Goal: Use online tool/utility: Use online tool/utility

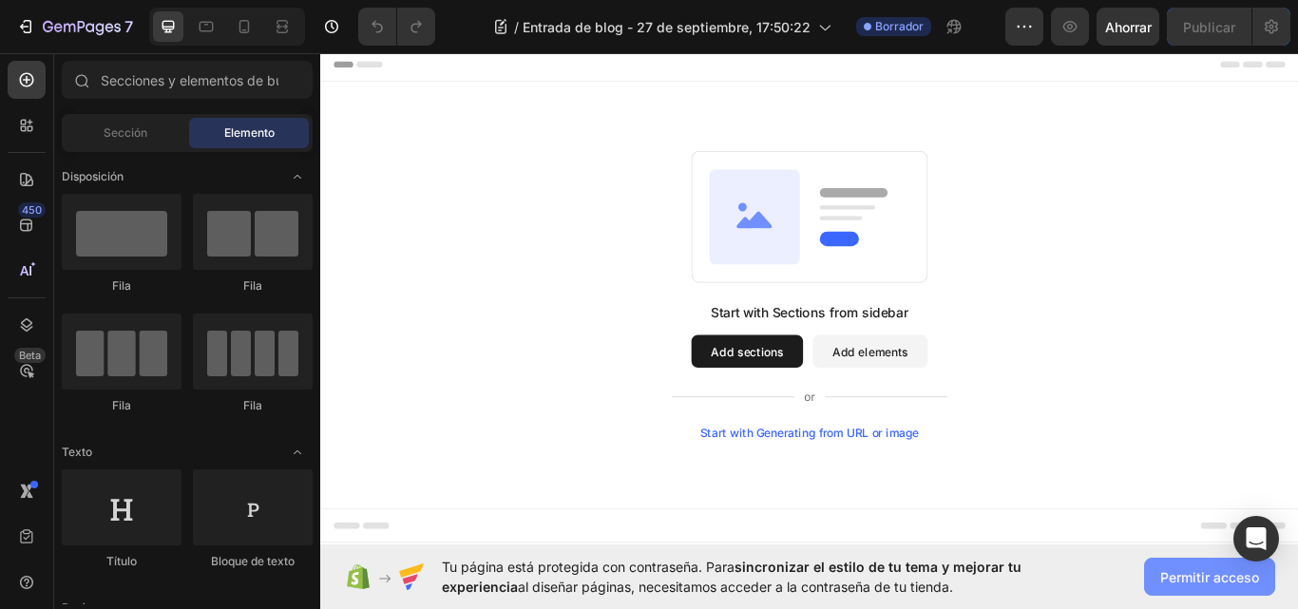
click at [1225, 581] on font "Permitir acceso" at bounding box center [1209, 577] width 99 height 16
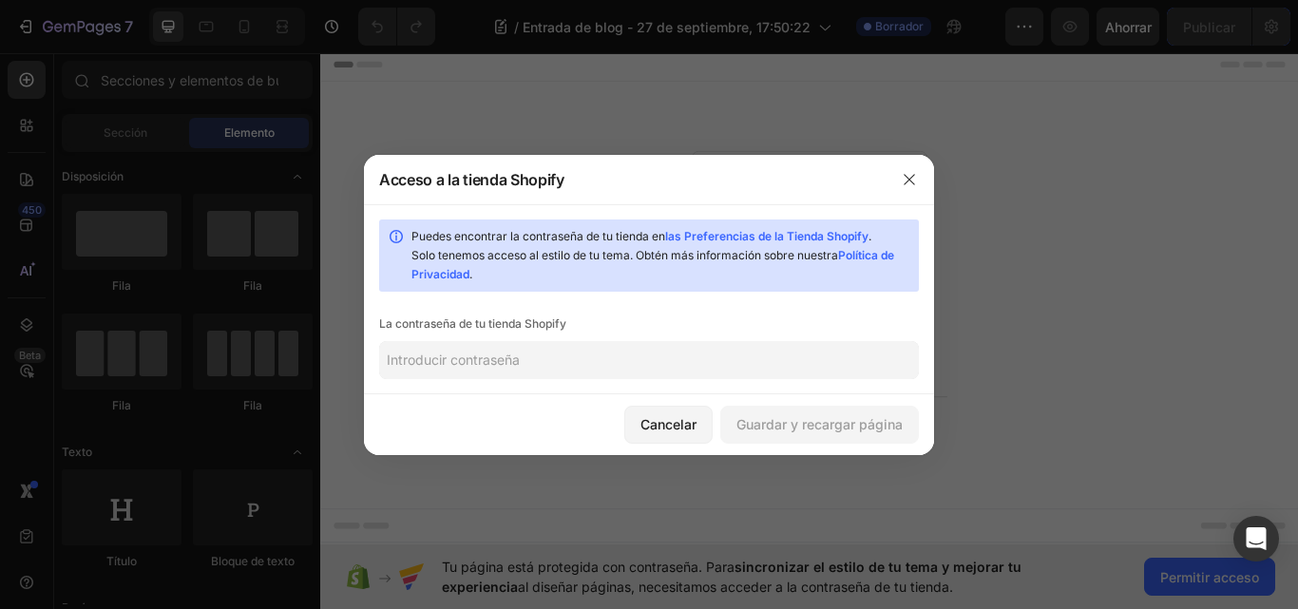
click at [552, 358] on input "text" at bounding box center [649, 360] width 540 height 38
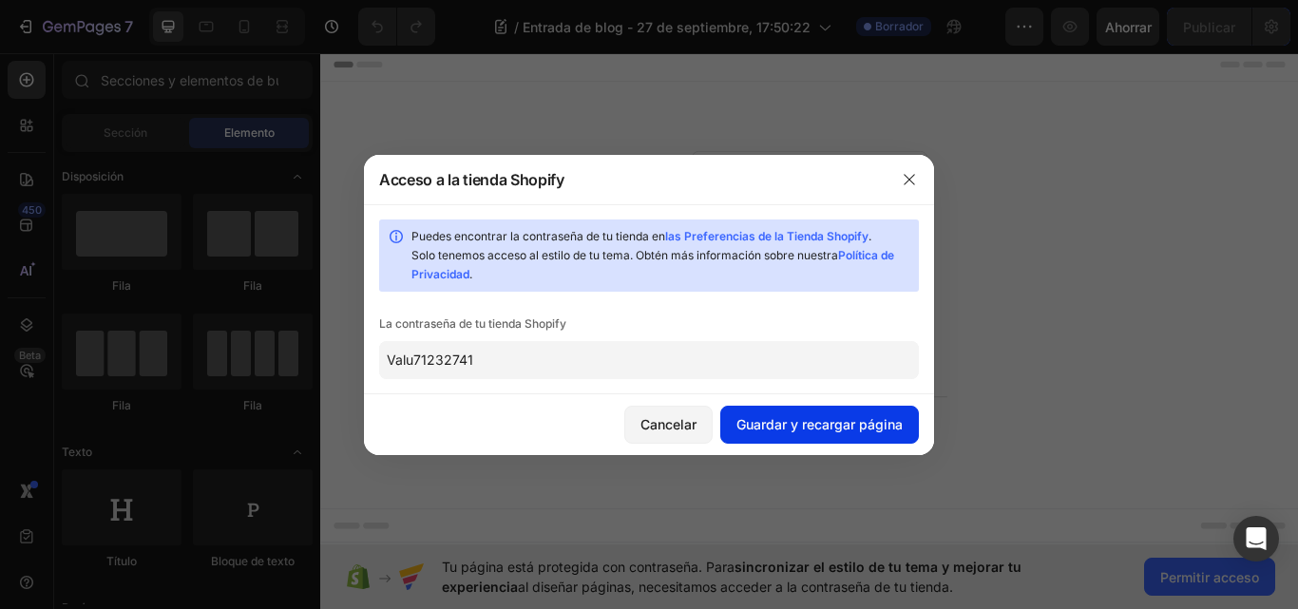
click at [769, 411] on button "Guardar y recargar página" at bounding box center [819, 425] width 199 height 38
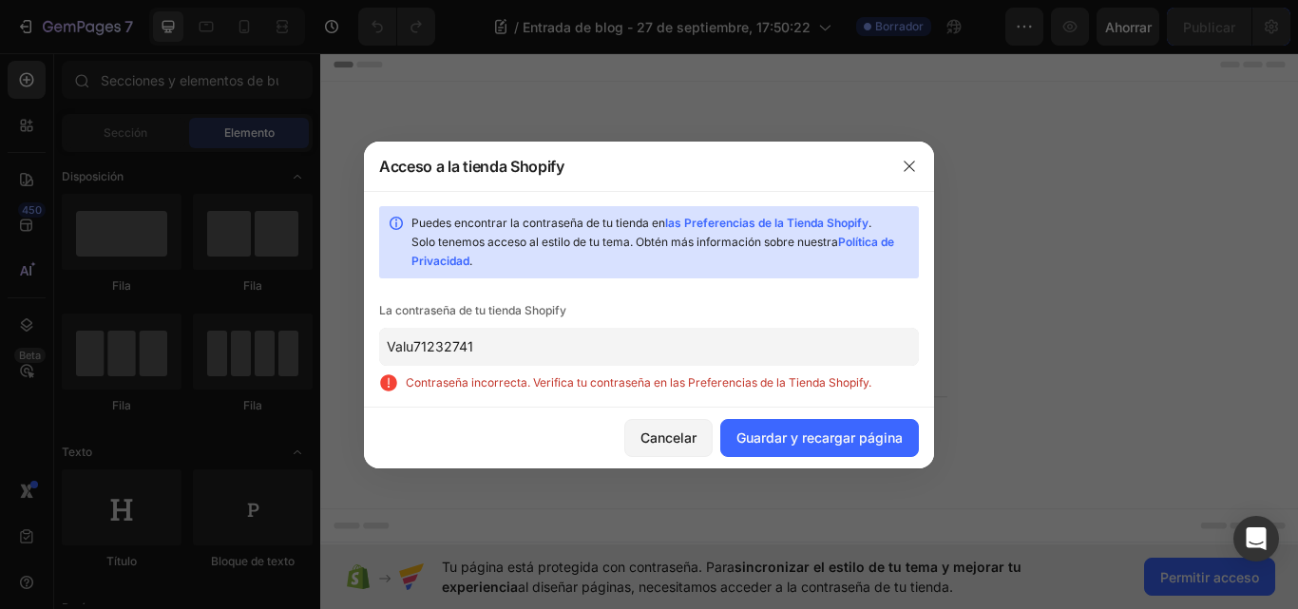
click at [554, 357] on input "Valu71232741" at bounding box center [649, 347] width 540 height 38
click at [418, 350] on input "Valu71232741" at bounding box center [649, 347] width 540 height 38
click at [414, 347] on input "Valu71232741" at bounding box center [649, 347] width 540 height 38
click at [475, 347] on input "Valu71232741" at bounding box center [649, 347] width 540 height 38
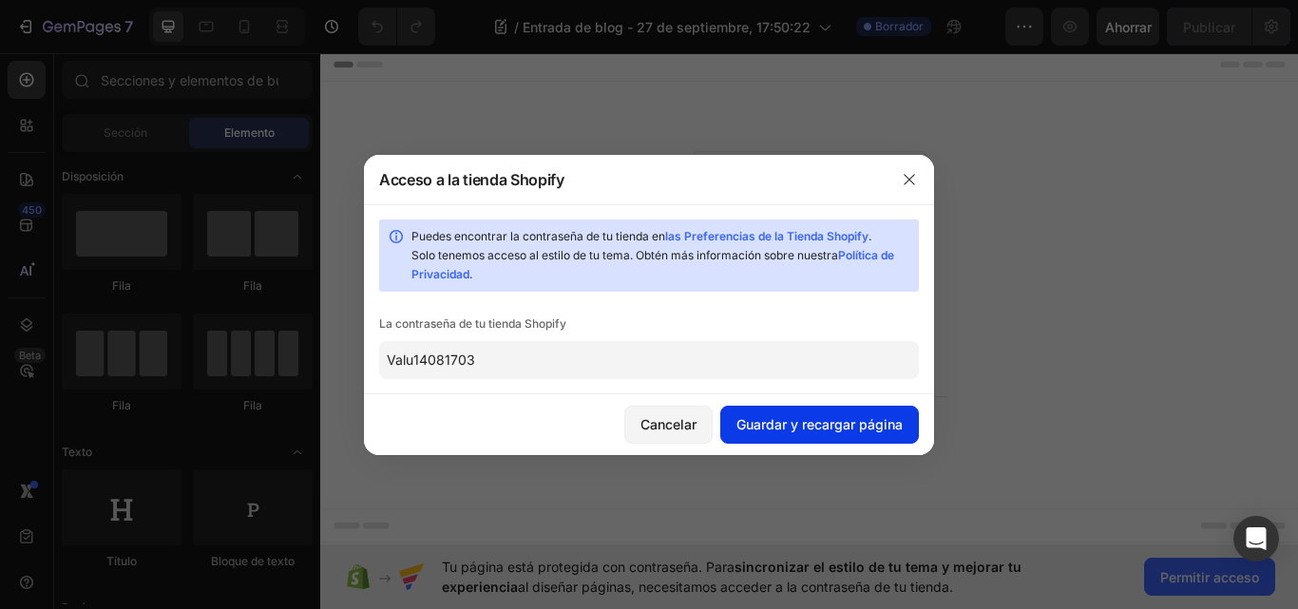
click at [855, 428] on font "Guardar y recargar página" at bounding box center [819, 424] width 166 height 16
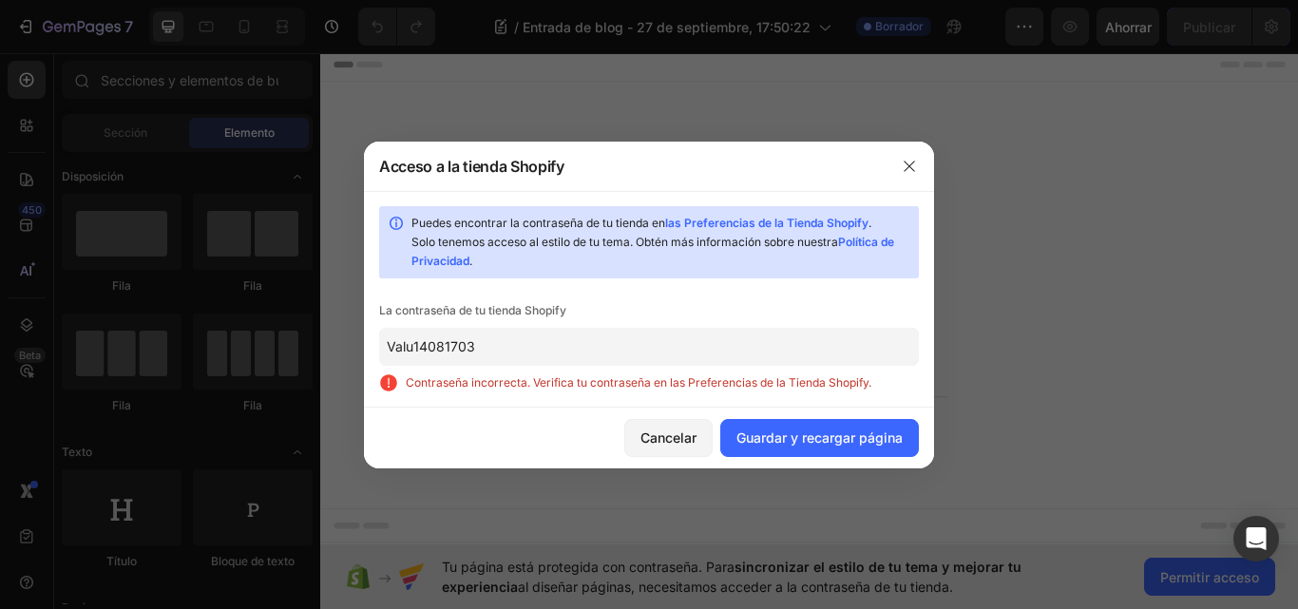
click at [416, 347] on input "Valu14081703" at bounding box center [649, 347] width 540 height 38
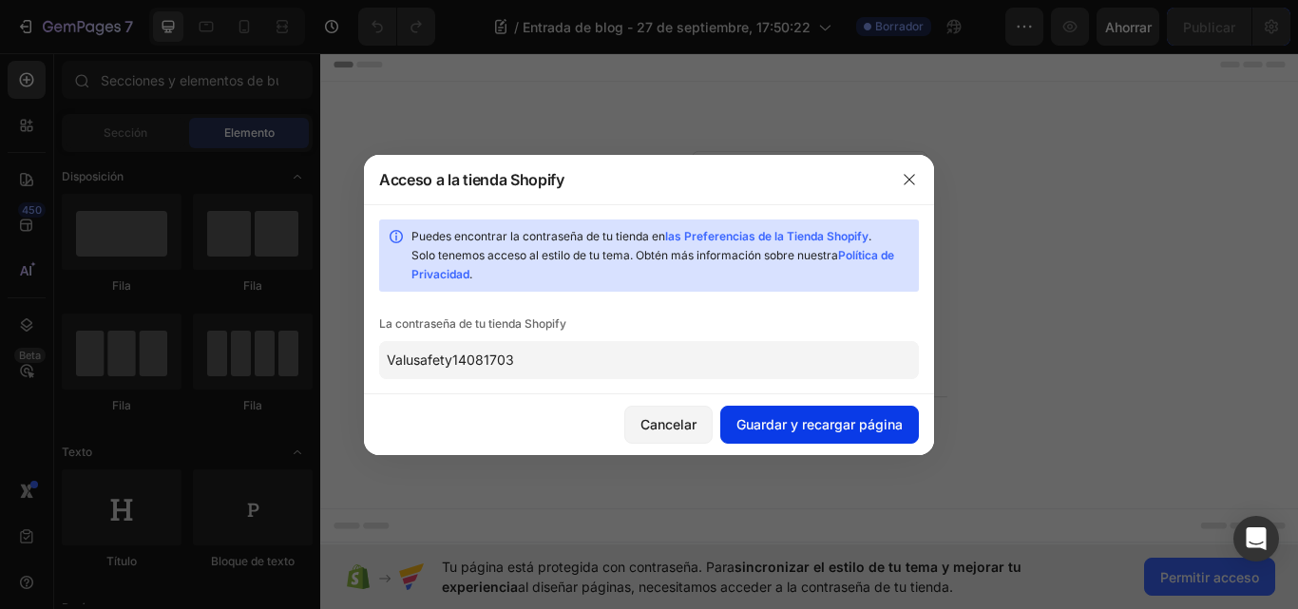
click at [741, 413] on button "Guardar y recargar página" at bounding box center [819, 425] width 199 height 38
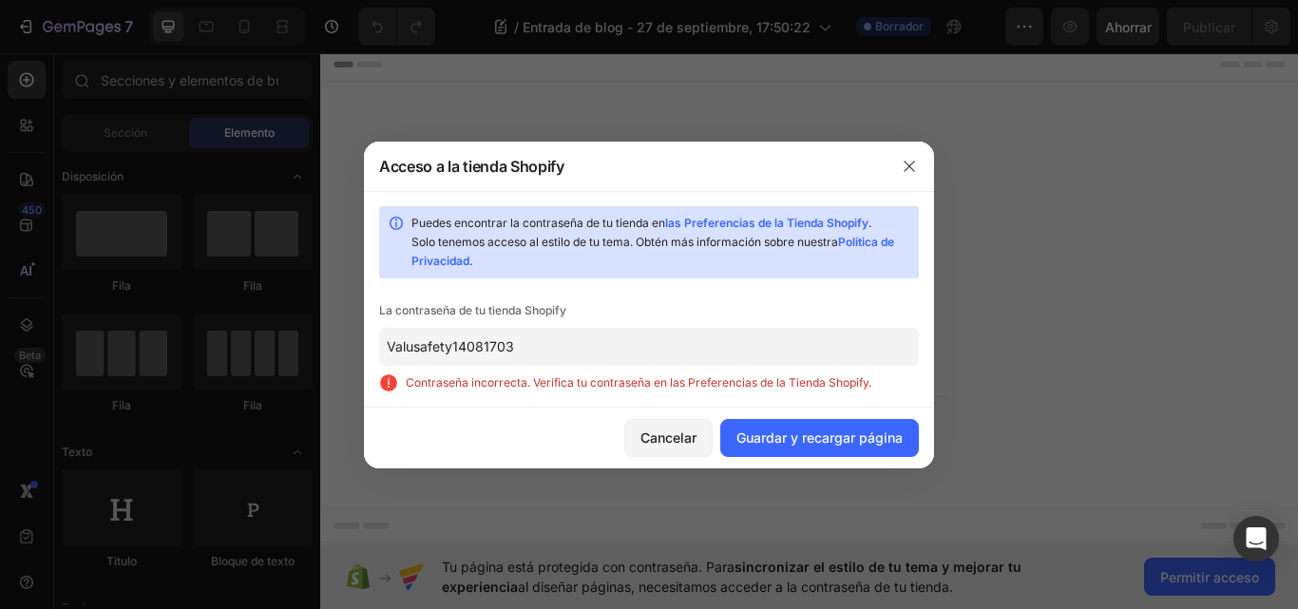
click at [458, 346] on input "Valusafety14081703" at bounding box center [649, 347] width 540 height 38
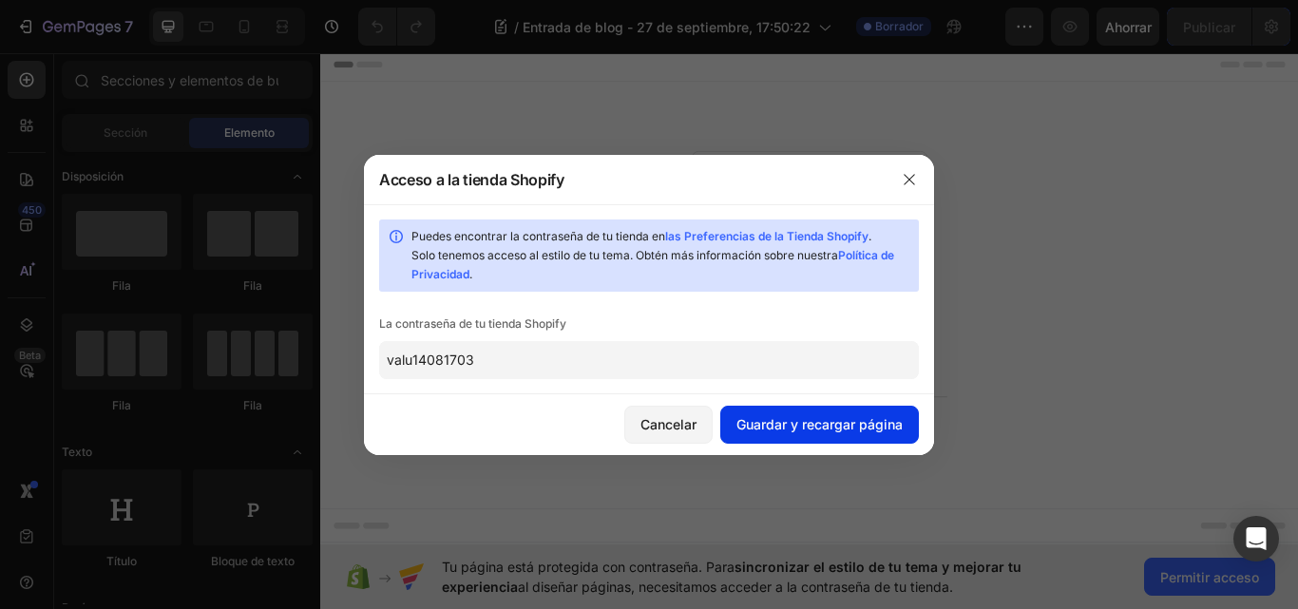
click at [759, 430] on font "Guardar y recargar página" at bounding box center [819, 424] width 166 height 16
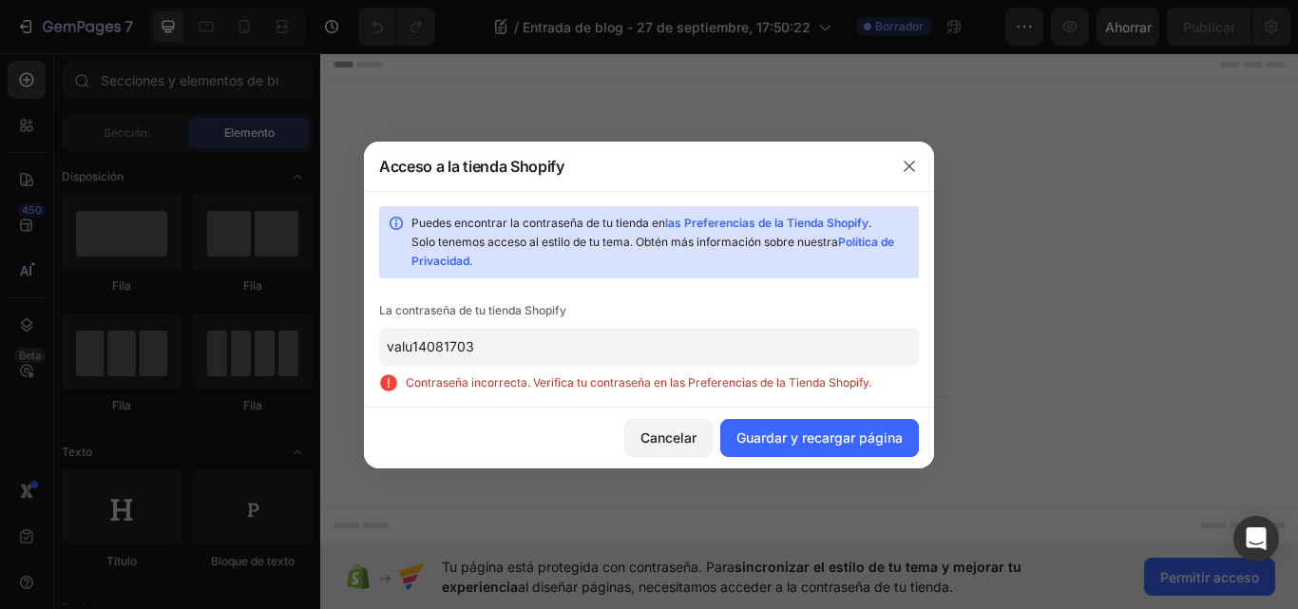
click at [414, 346] on input "valu14081703" at bounding box center [649, 347] width 540 height 38
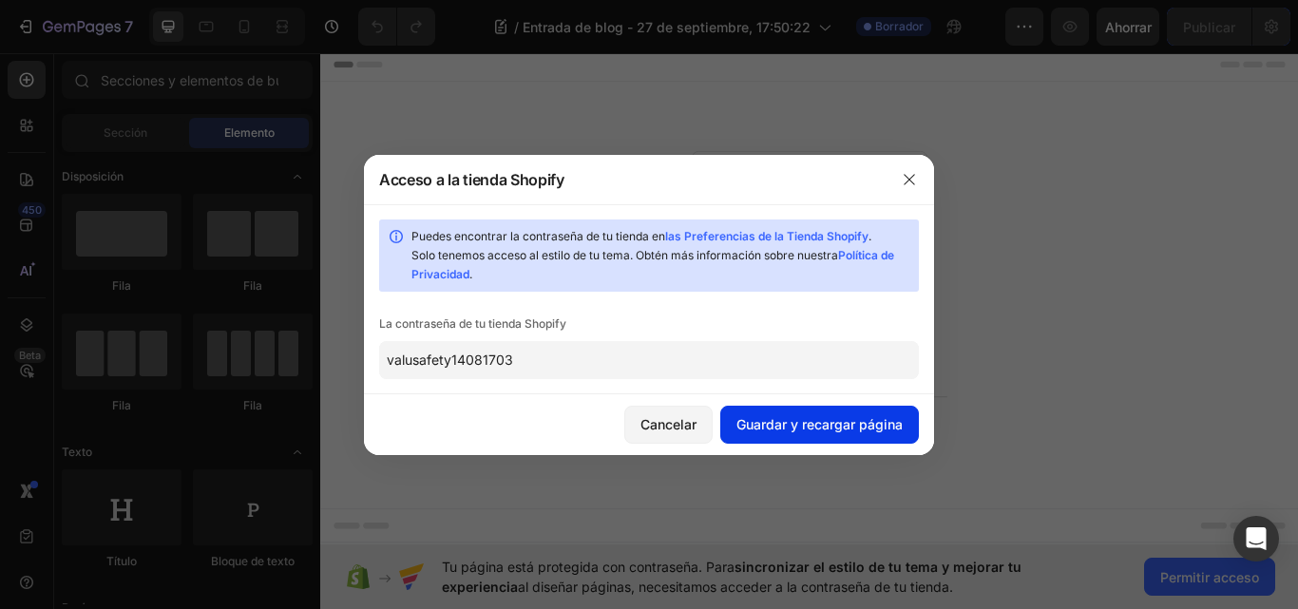
click at [790, 417] on font "Guardar y recargar página" at bounding box center [819, 424] width 166 height 16
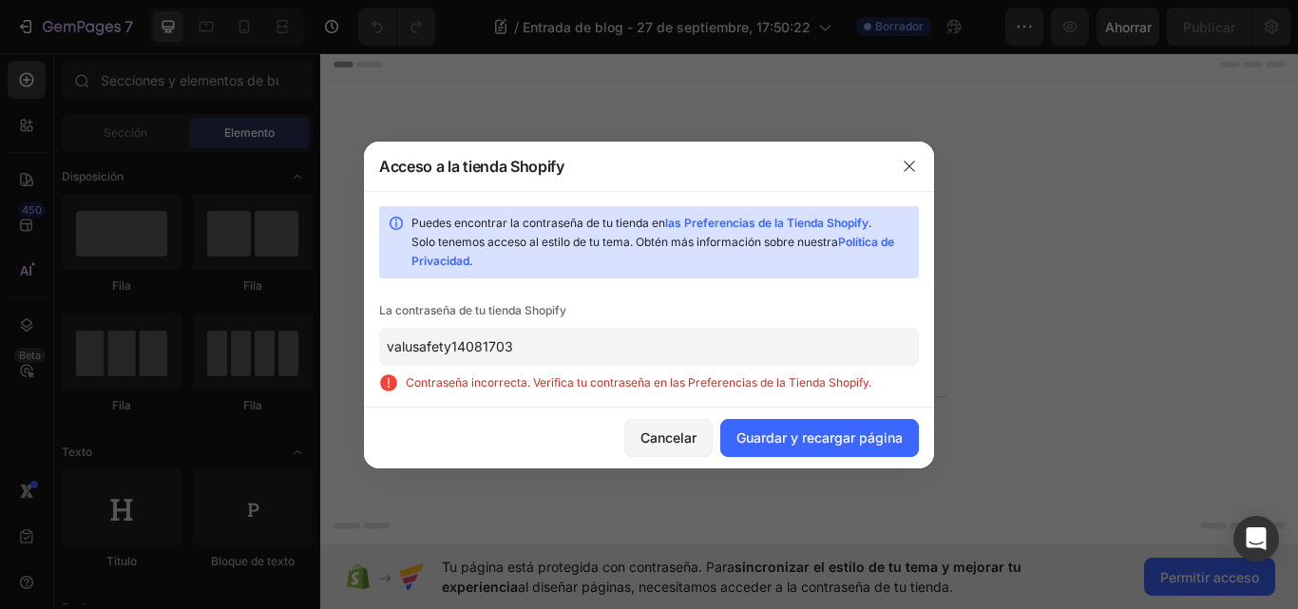
click at [581, 354] on input "valusafety14081703" at bounding box center [649, 347] width 540 height 38
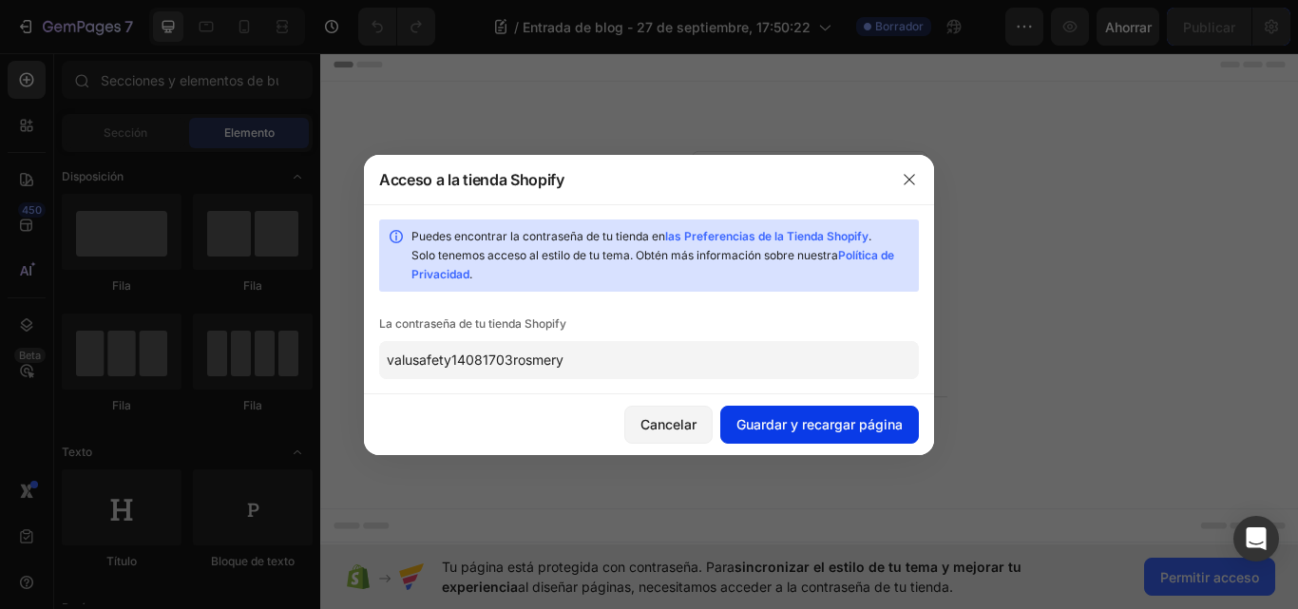
click at [781, 437] on button "Guardar y recargar página" at bounding box center [819, 425] width 199 height 38
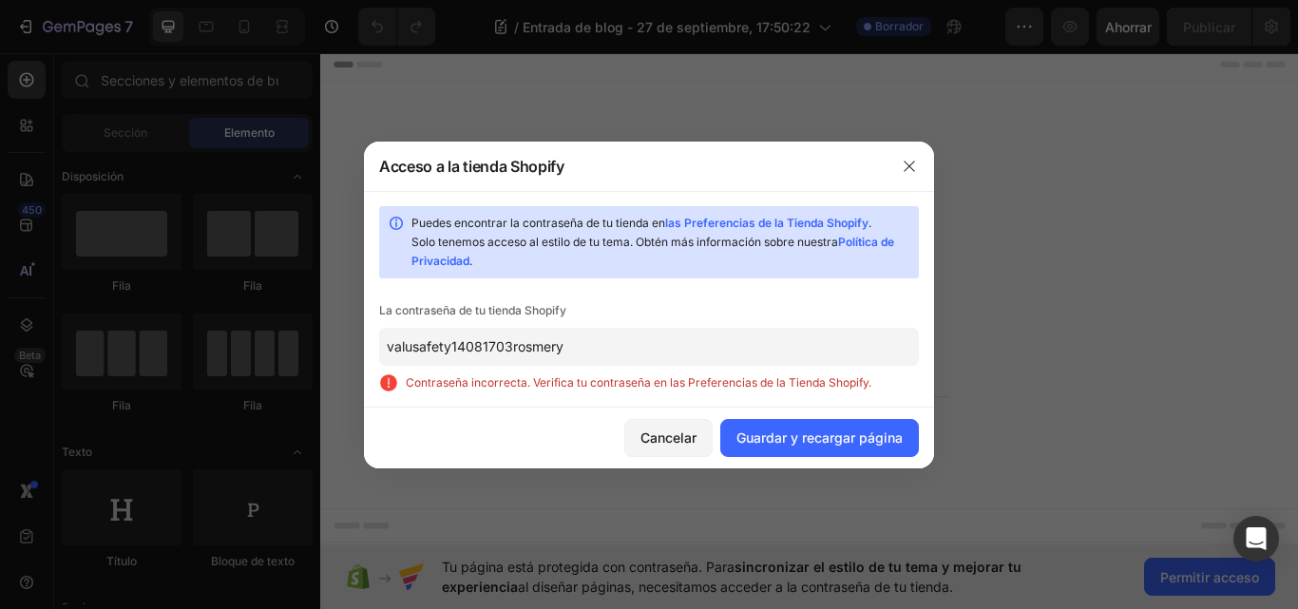
click at [576, 356] on input "valusafety14081703rosmery" at bounding box center [649, 347] width 540 height 38
click at [784, 223] on font "las Preferencias de la Tienda Shopify" at bounding box center [766, 223] width 203 height 14
click at [576, 355] on input "valusafety14081703rosmery" at bounding box center [649, 347] width 540 height 38
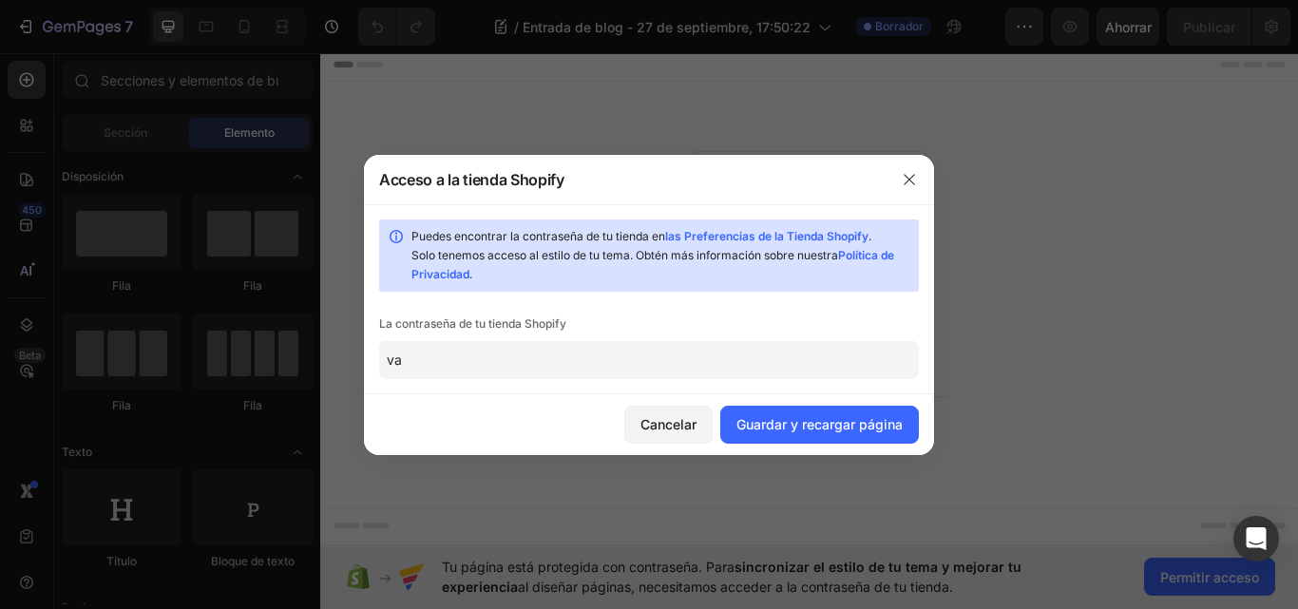
type input "v"
click at [736, 417] on font "Guardar y recargar página" at bounding box center [819, 424] width 166 height 16
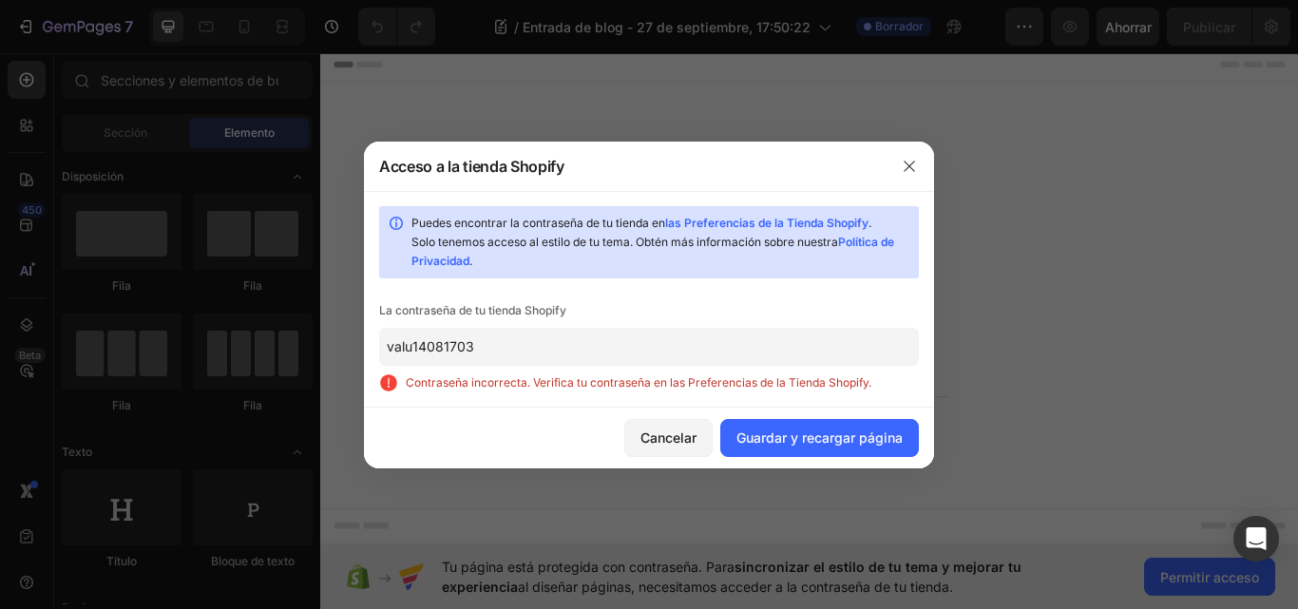
click at [412, 347] on input "valu14081703" at bounding box center [649, 347] width 540 height 38
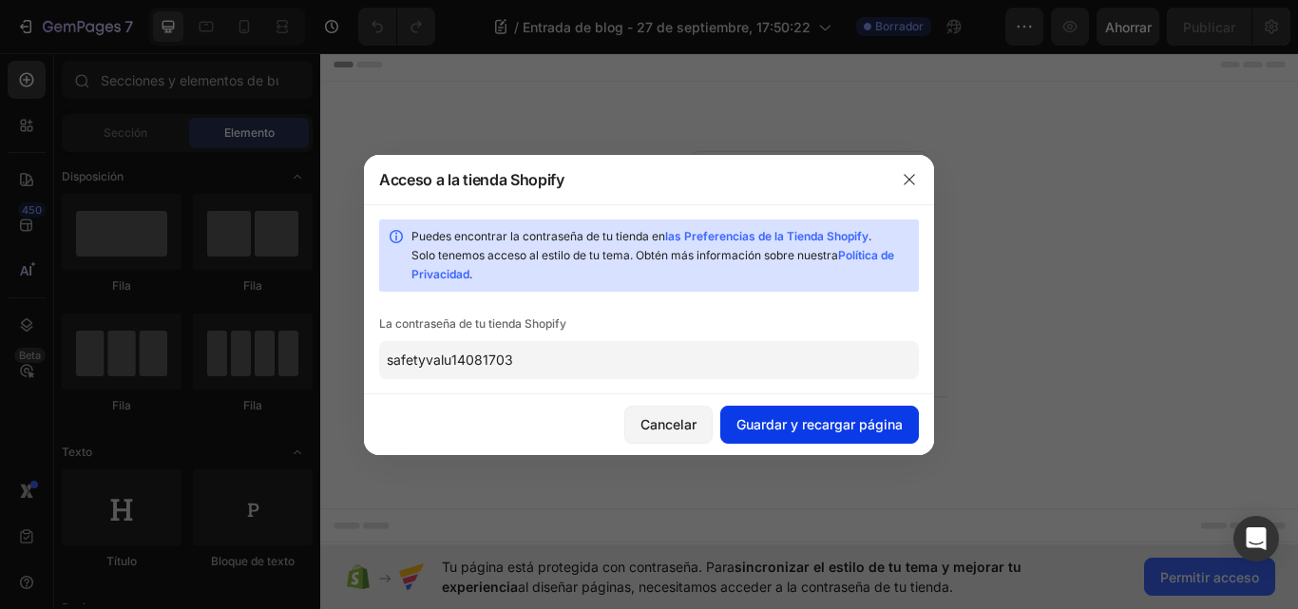
click at [795, 411] on button "Guardar y recargar página" at bounding box center [819, 425] width 199 height 38
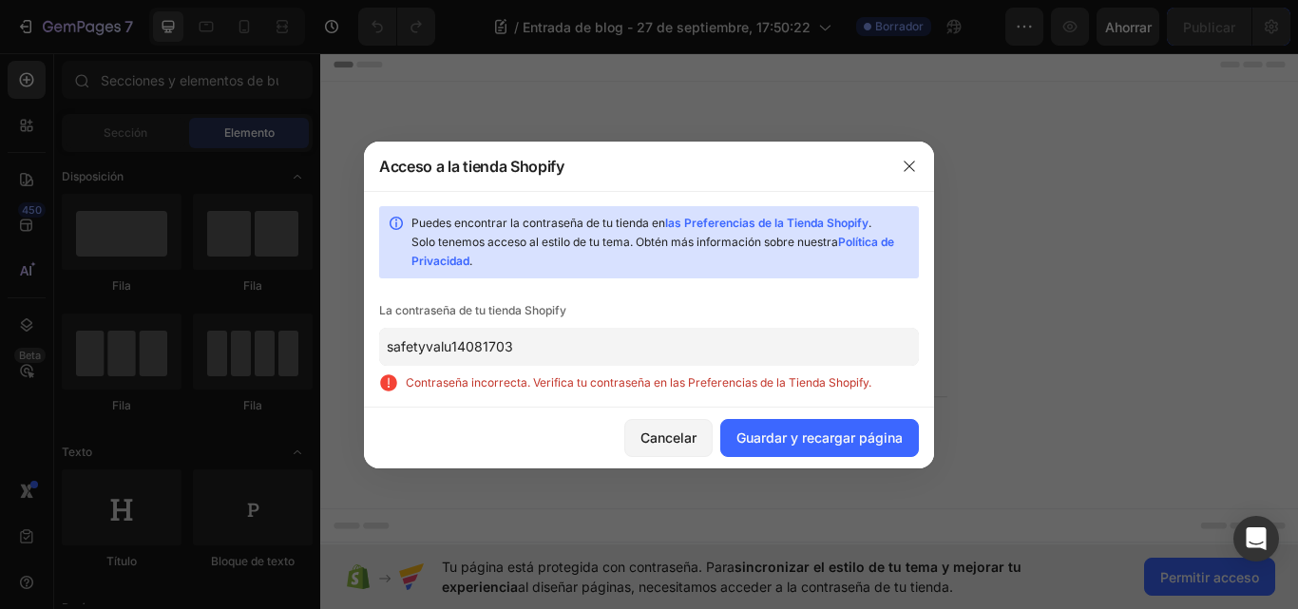
click at [542, 350] on input "safetyvalu14081703" at bounding box center [649, 347] width 540 height 38
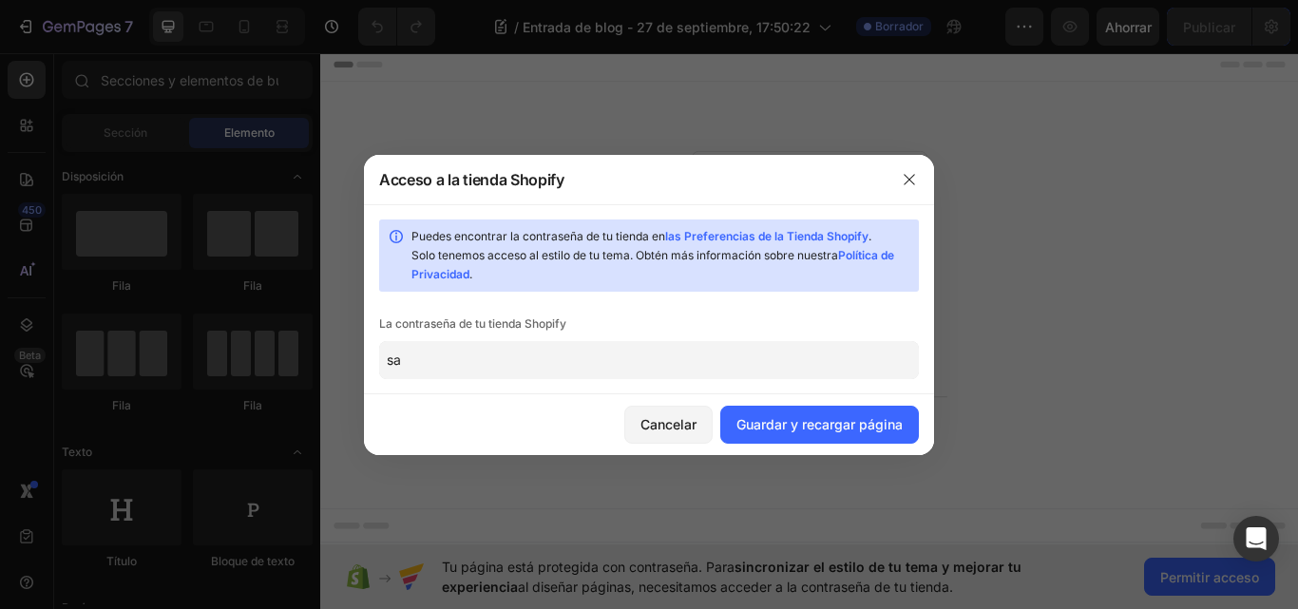
type input "s"
type input "valu71232741"
click at [763, 418] on font "Guardar y recargar página" at bounding box center [819, 424] width 166 height 16
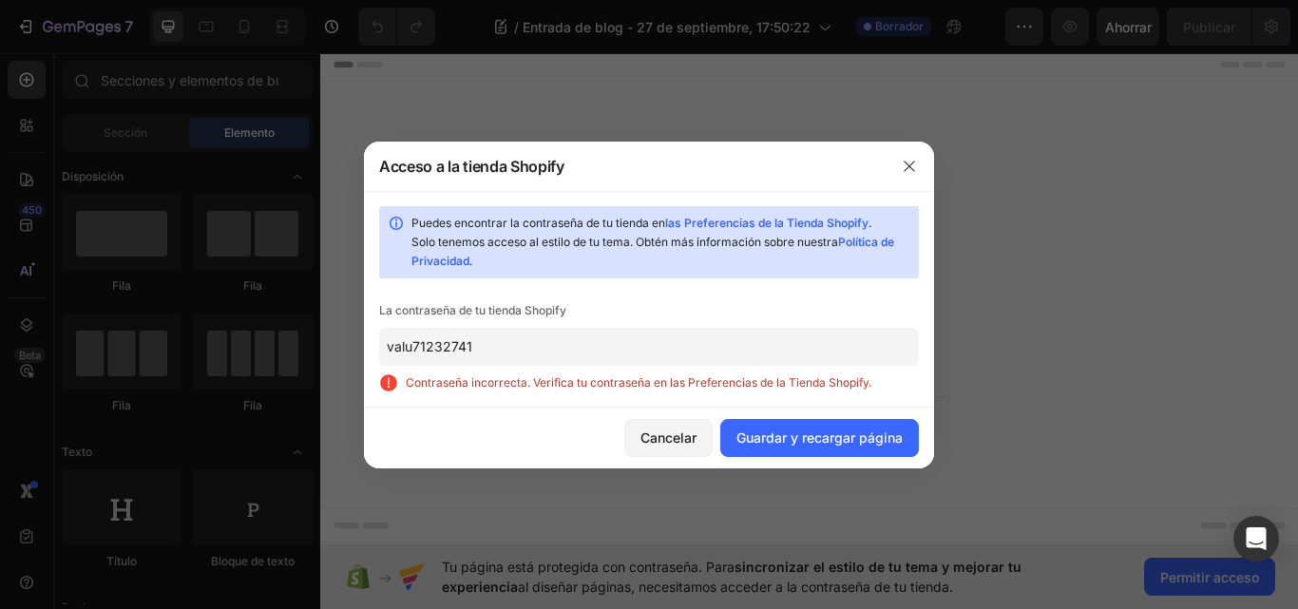
click at [493, 351] on input "valu71232741" at bounding box center [649, 347] width 540 height 38
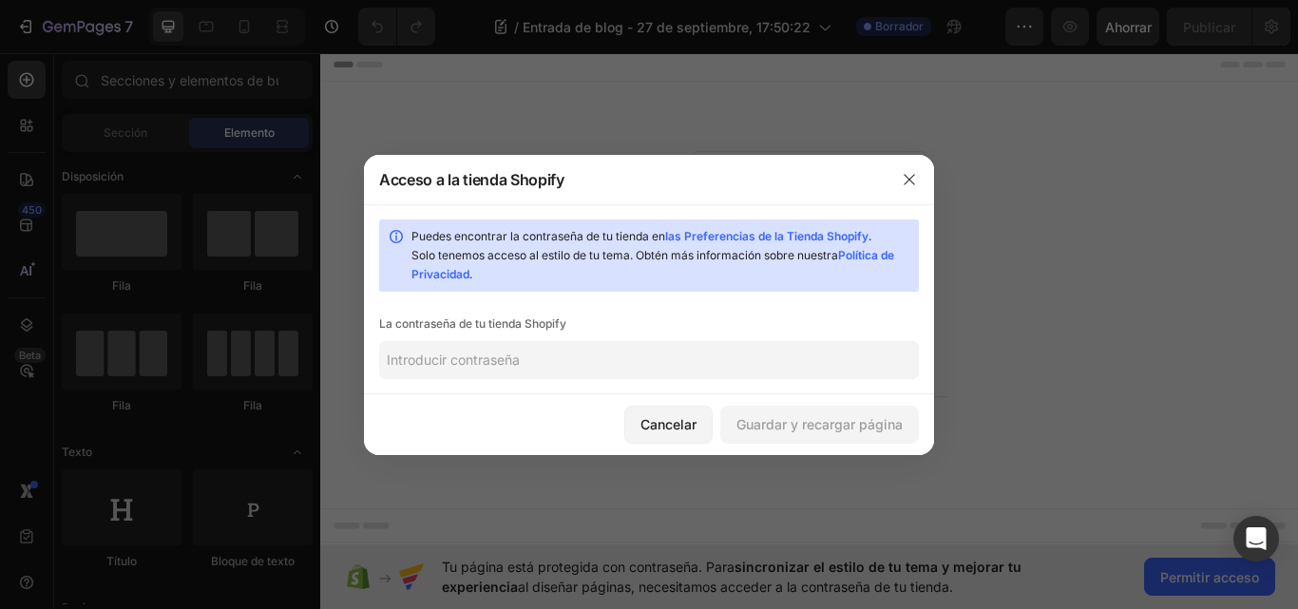
paste input "chewgh"
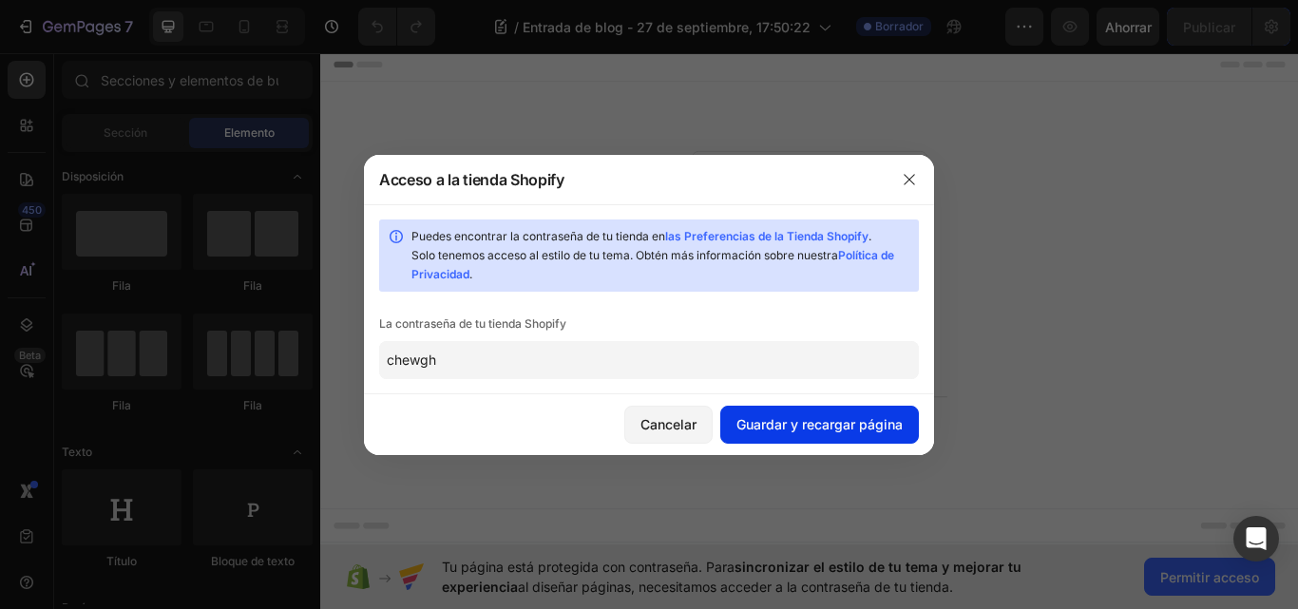
type input "chewgh"
click at [799, 422] on font "Guardar y recargar página" at bounding box center [819, 424] width 166 height 16
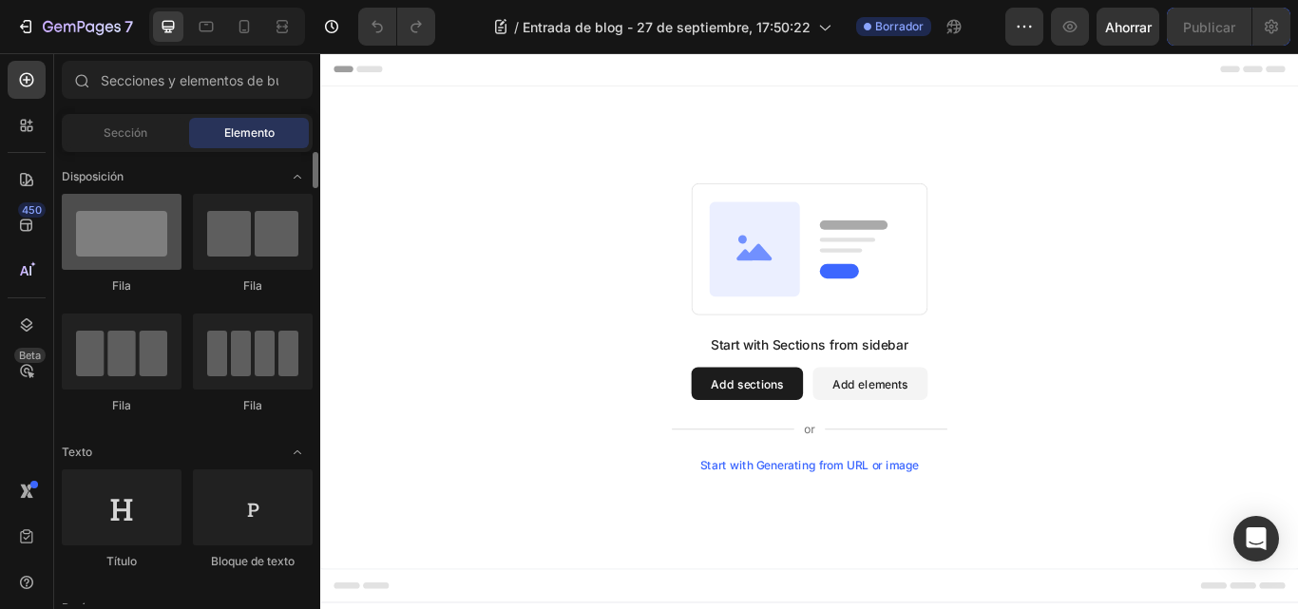
click at [163, 259] on div at bounding box center [122, 232] width 120 height 76
click at [823, 436] on button "Add sections" at bounding box center [818, 439] width 130 height 38
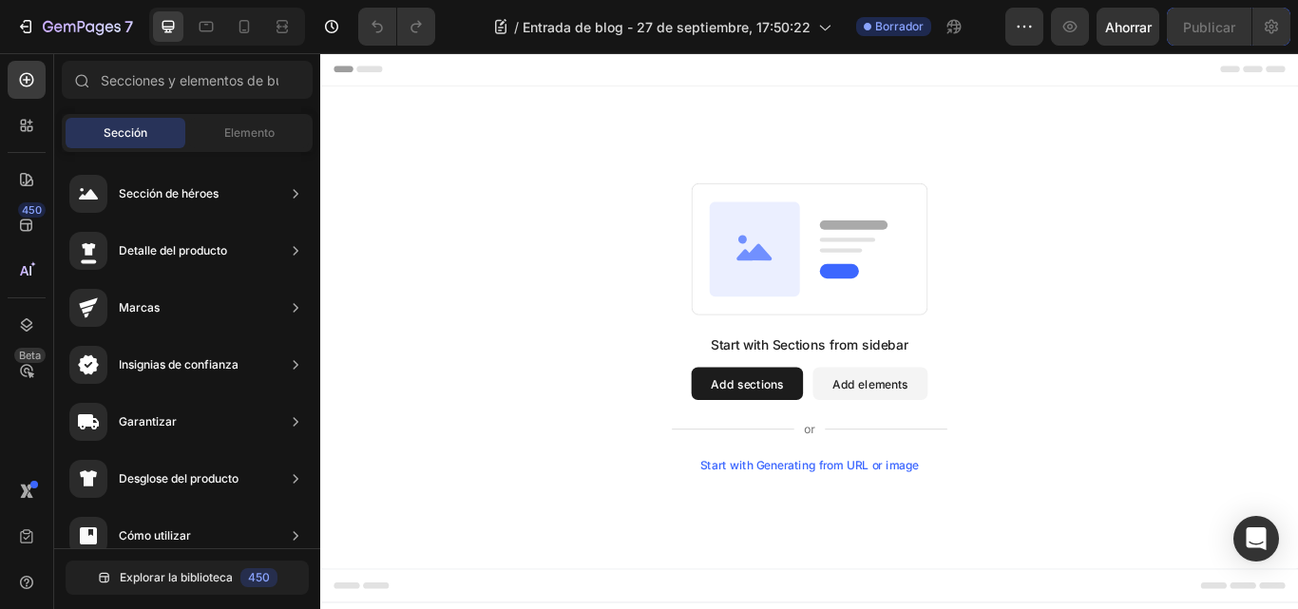
click at [943, 439] on button "Add elements" at bounding box center [961, 439] width 134 height 38
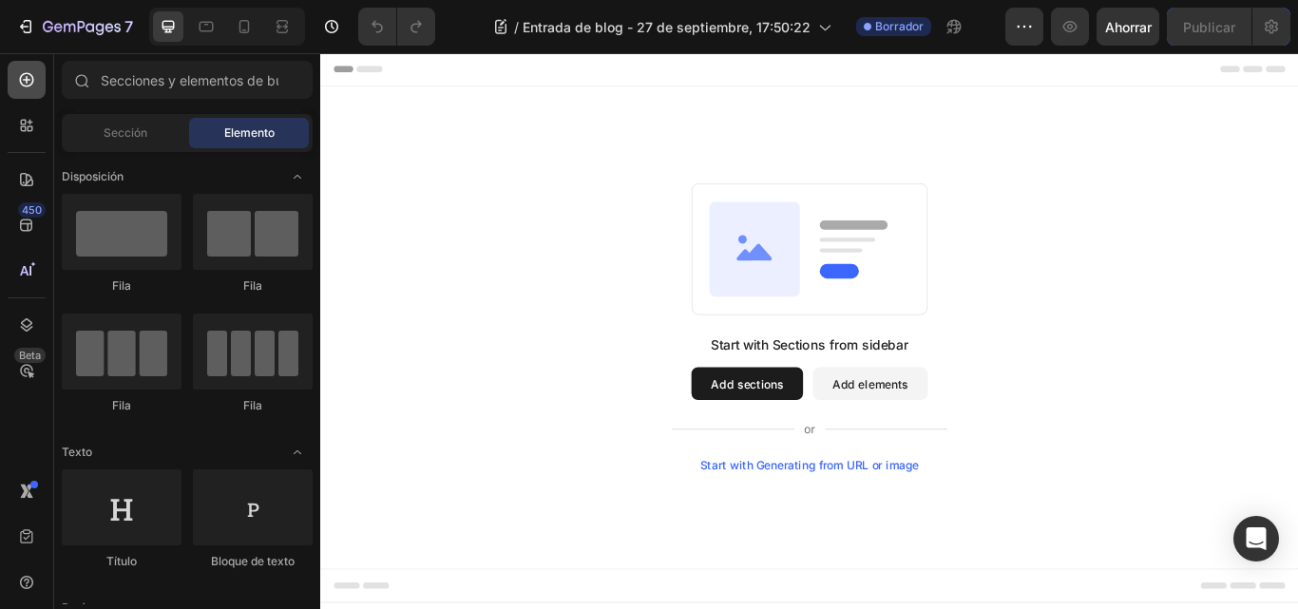
click at [31, 72] on icon at bounding box center [26, 79] width 19 height 19
click at [224, 138] on font "Elemento" at bounding box center [249, 132] width 50 height 14
click at [138, 129] on font "Sección" at bounding box center [126, 132] width 44 height 14
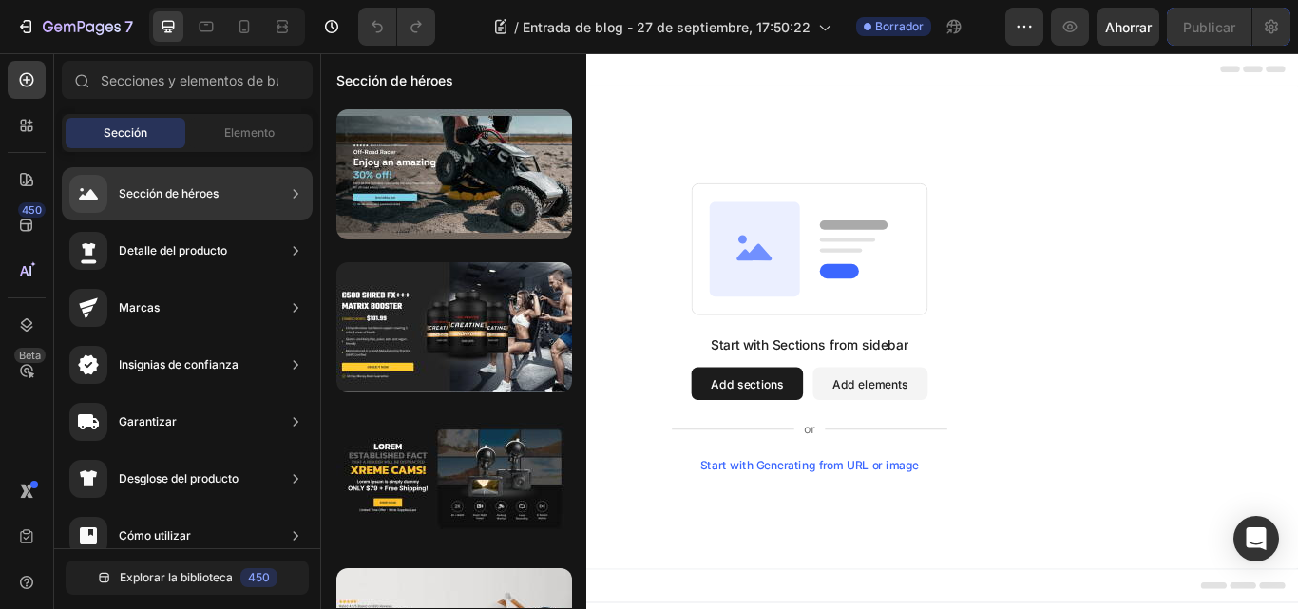
click at [204, 212] on div "Sección de héroes" at bounding box center [143, 194] width 149 height 38
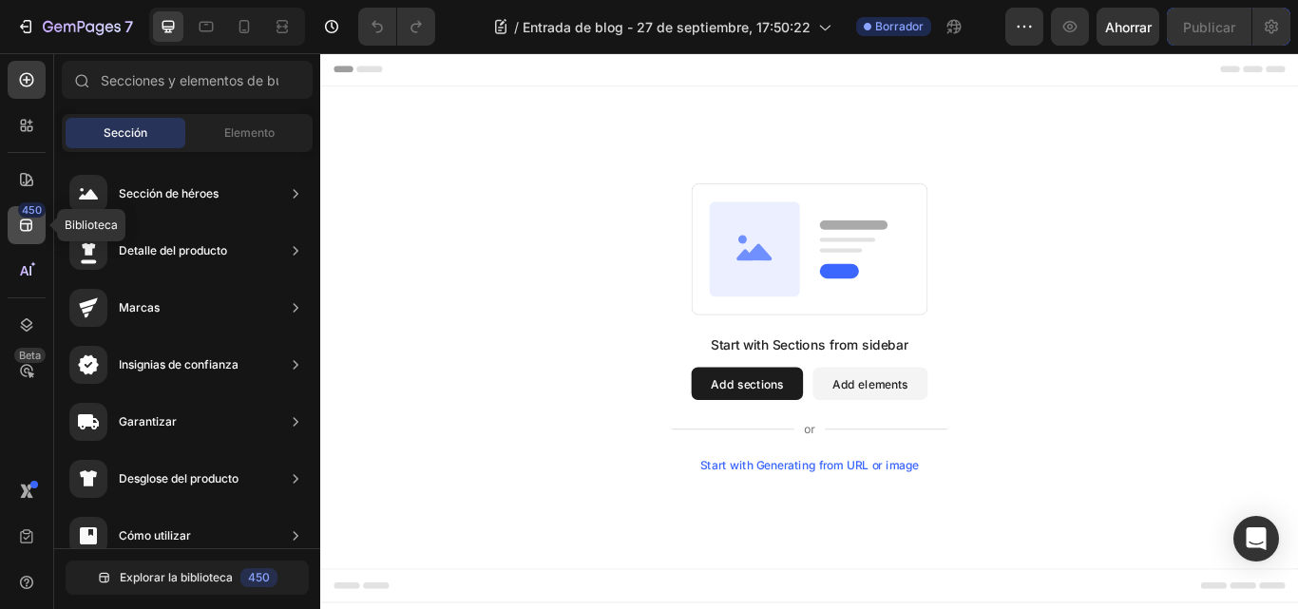
click at [30, 208] on font "450" at bounding box center [32, 209] width 20 height 13
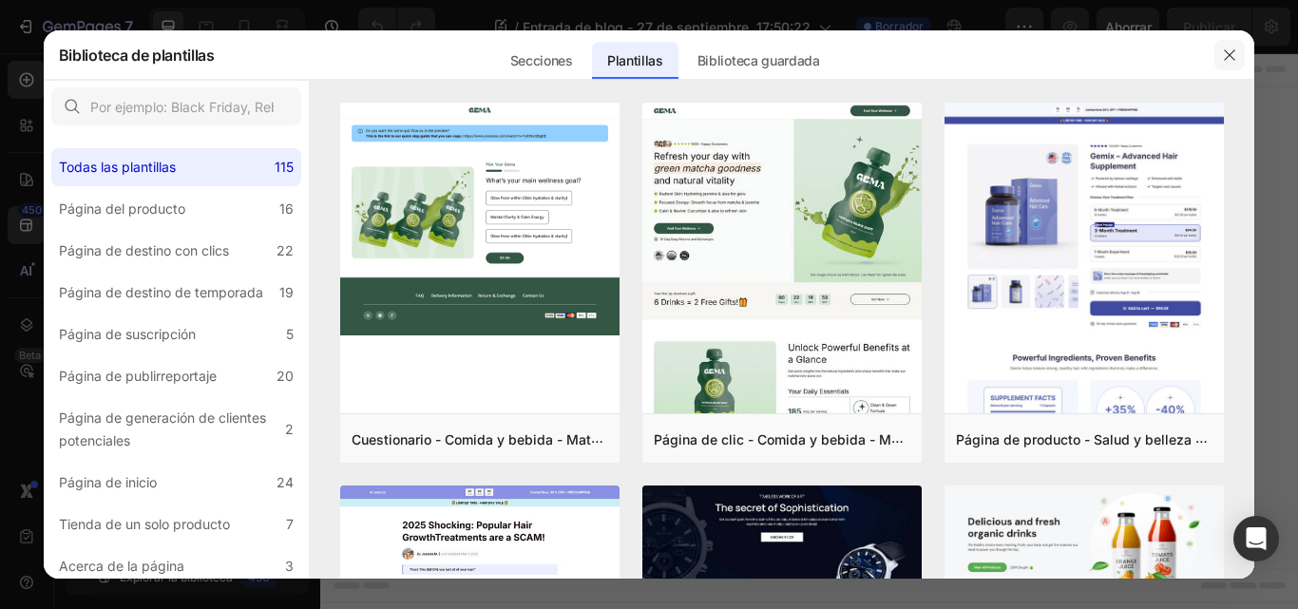
click at [1227, 58] on icon "button" at bounding box center [1230, 54] width 10 height 10
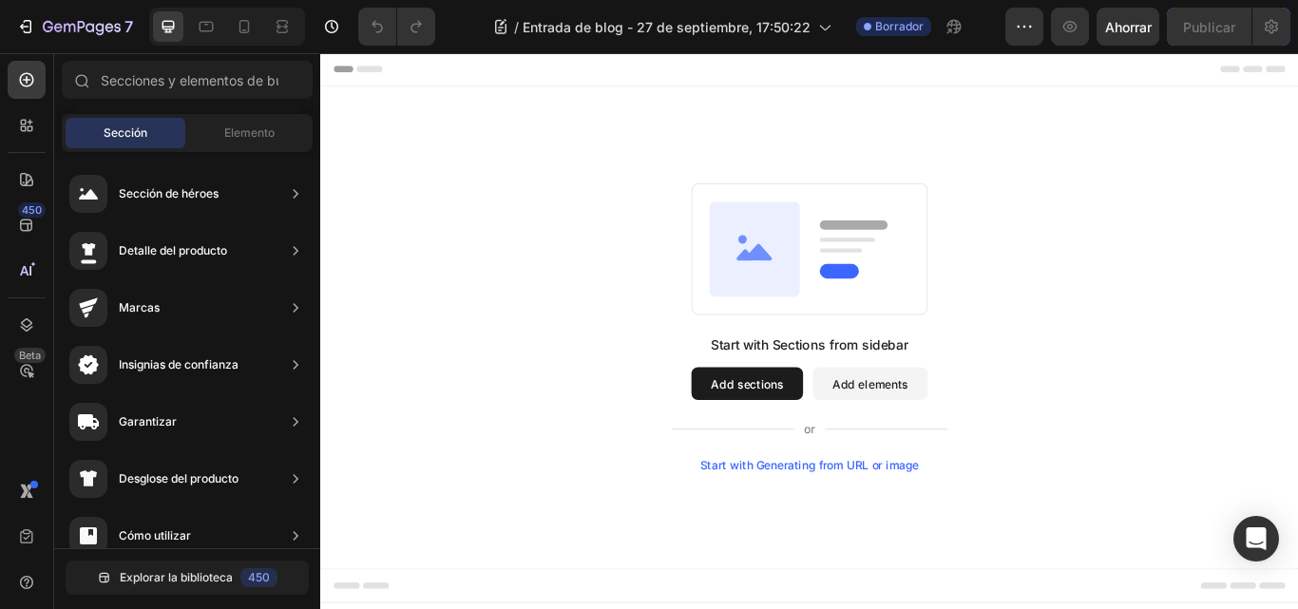
click at [818, 291] on icon at bounding box center [830, 286] width 31 height 20
click at [35, 86] on icon at bounding box center [26, 79] width 19 height 19
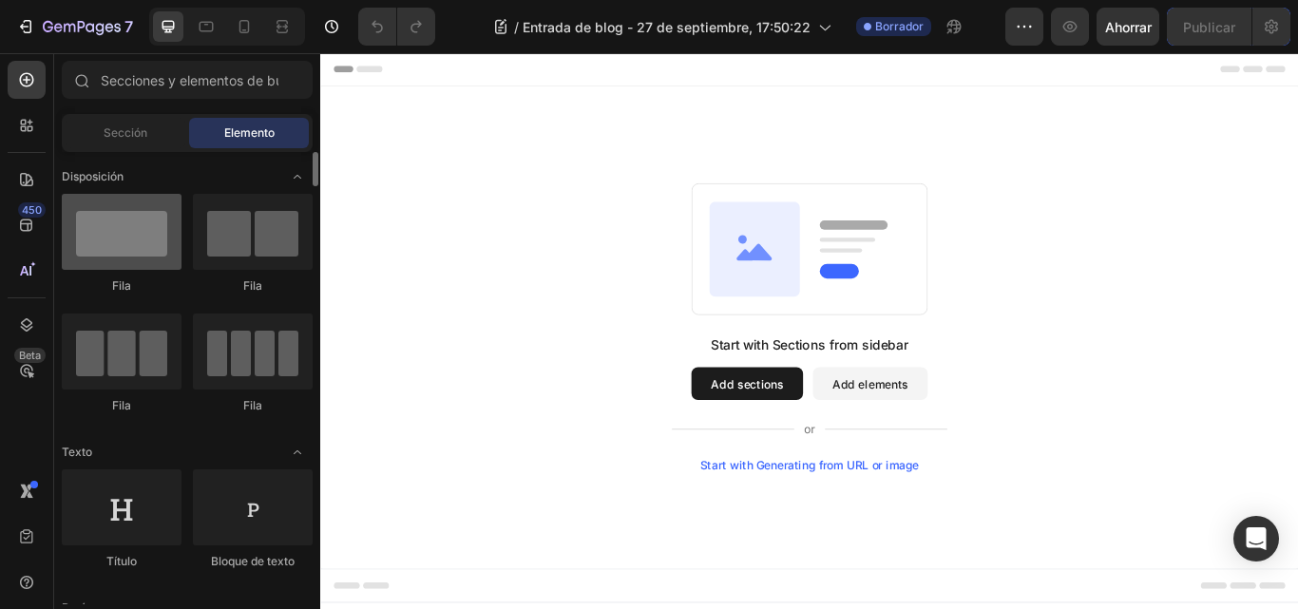
click at [162, 228] on div at bounding box center [122, 232] width 120 height 76
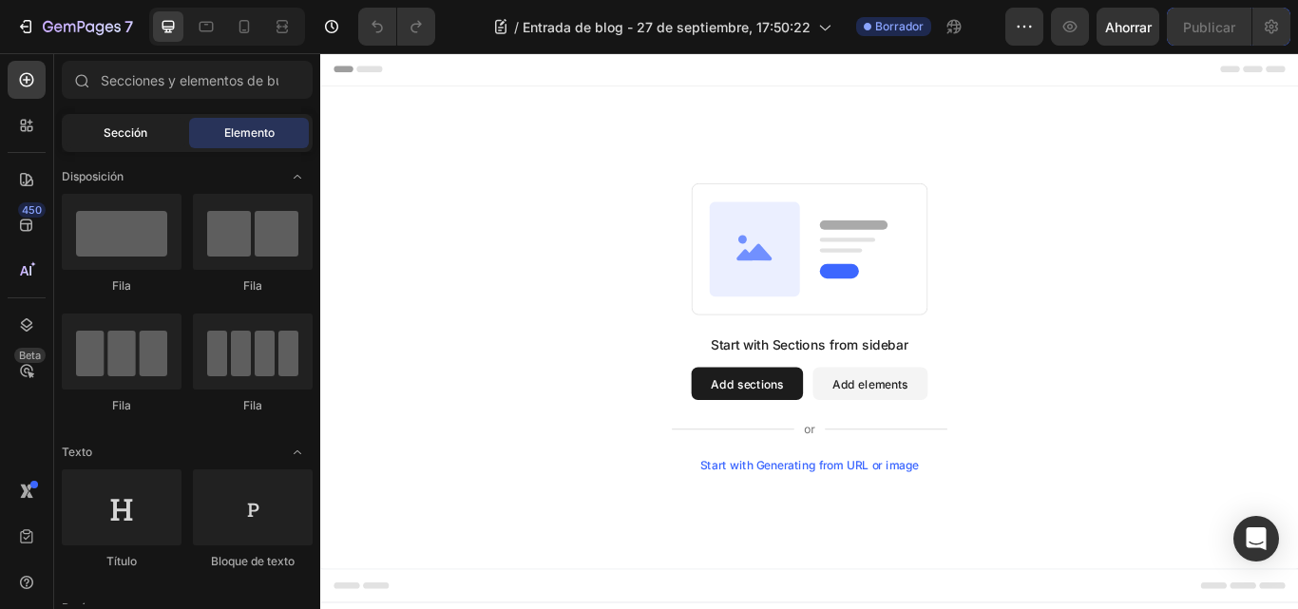
click at [156, 144] on div "Sección" at bounding box center [126, 133] width 120 height 30
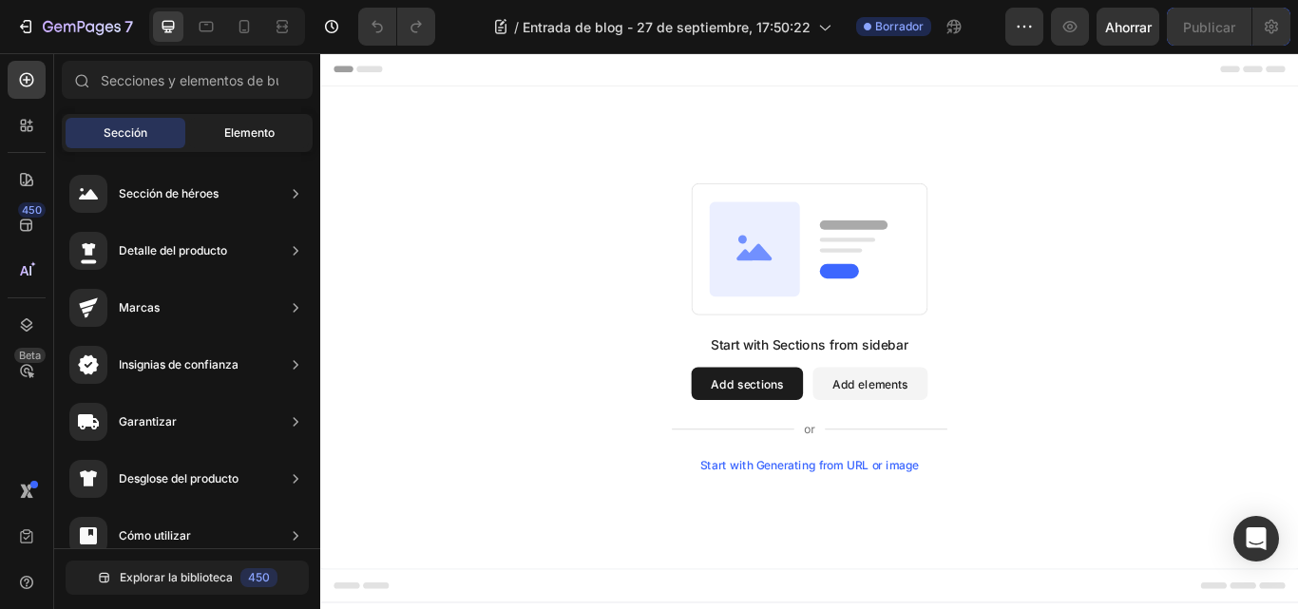
click at [248, 133] on font "Elemento" at bounding box center [249, 132] width 50 height 14
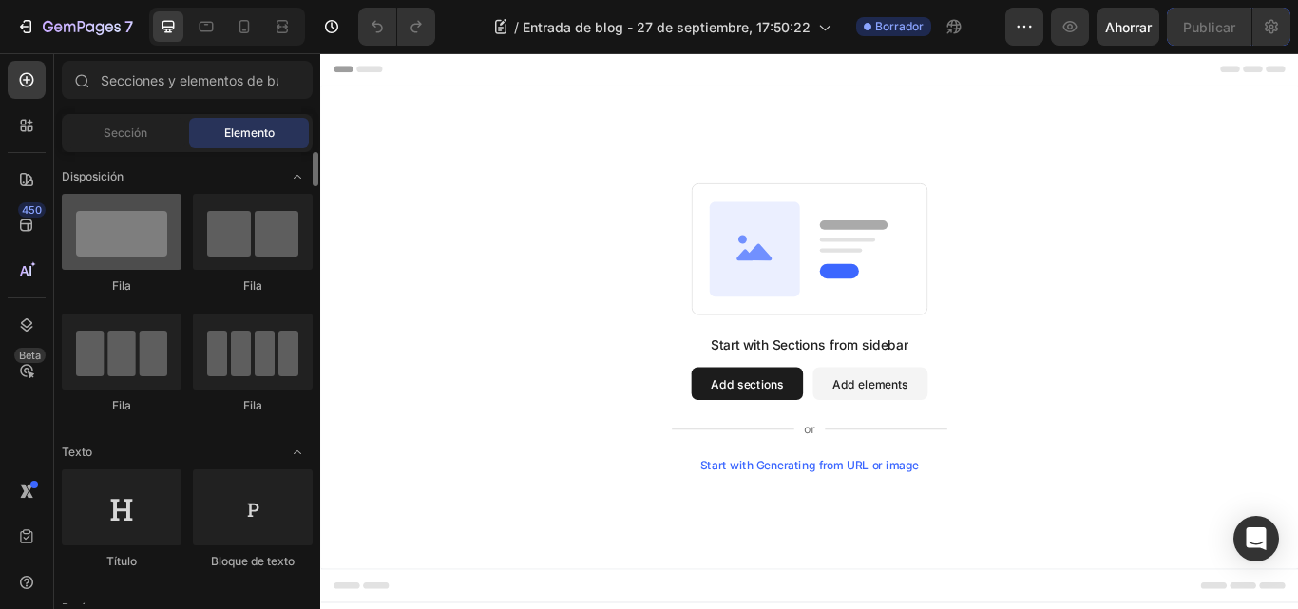
click at [105, 226] on div at bounding box center [122, 232] width 120 height 76
click at [824, 436] on button "Add sections" at bounding box center [818, 439] width 130 height 38
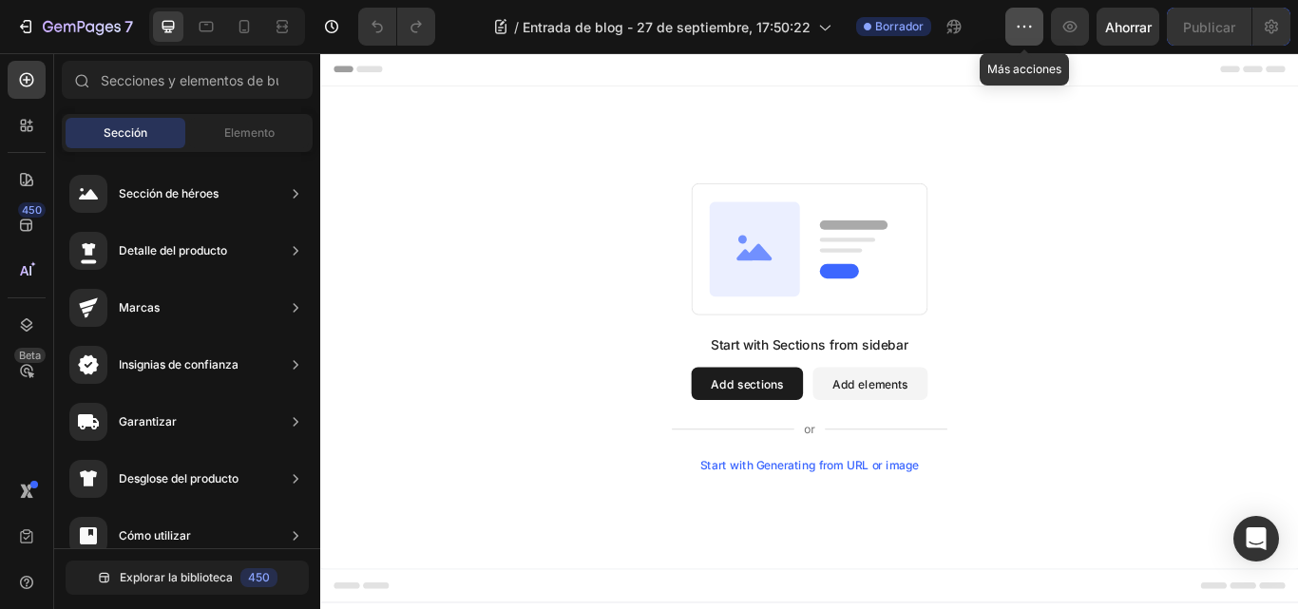
click at [1030, 32] on icon "button" at bounding box center [1024, 26] width 19 height 19
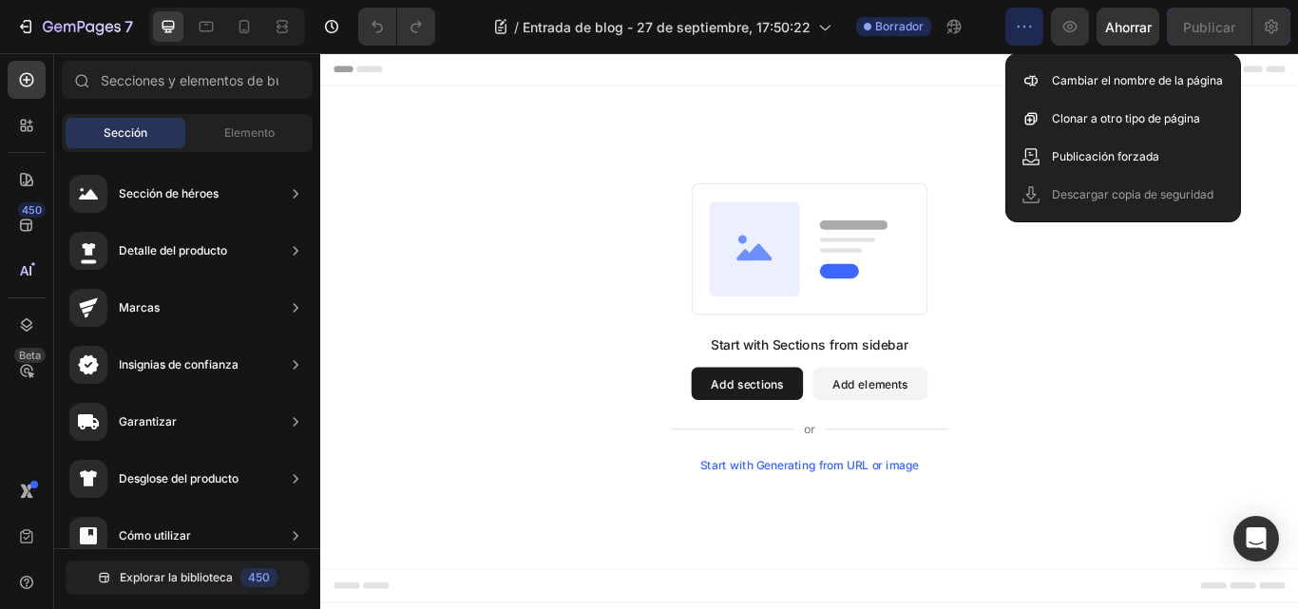
click at [1060, 101] on div "Start with Sections from sidebar Add sections Add elements Start with Generatin…" at bounding box center [890, 373] width 1140 height 562
click at [975, 444] on button "Add elements" at bounding box center [961, 439] width 134 height 38
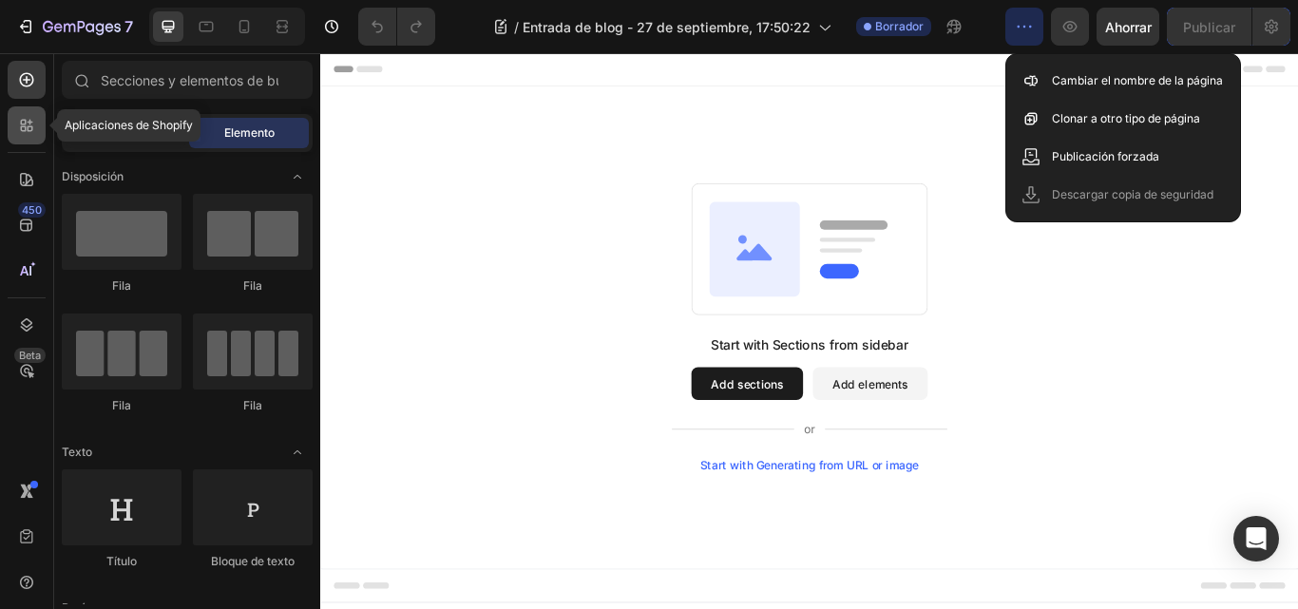
click at [29, 128] on icon at bounding box center [31, 129] width 6 height 6
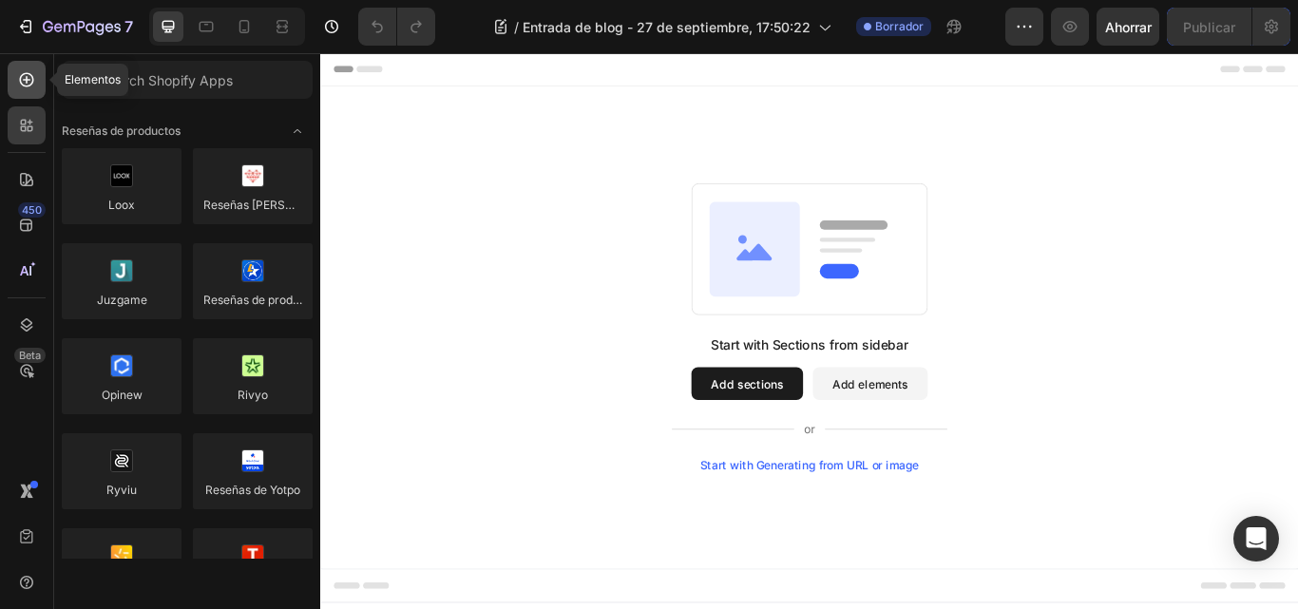
click at [30, 82] on icon at bounding box center [26, 79] width 19 height 19
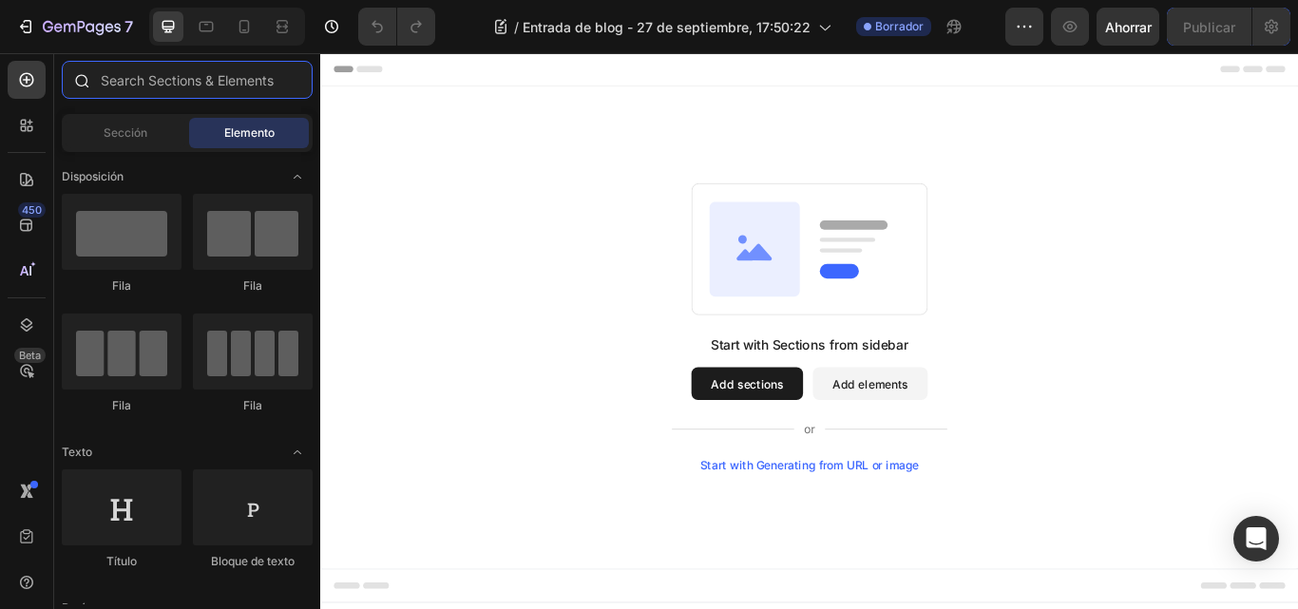
click at [120, 77] on input "text" at bounding box center [187, 80] width 251 height 38
drag, startPoint x: 120, startPoint y: 77, endPoint x: 105, endPoint y: 79, distance: 14.4
click at [105, 79] on input "text" at bounding box center [187, 80] width 251 height 38
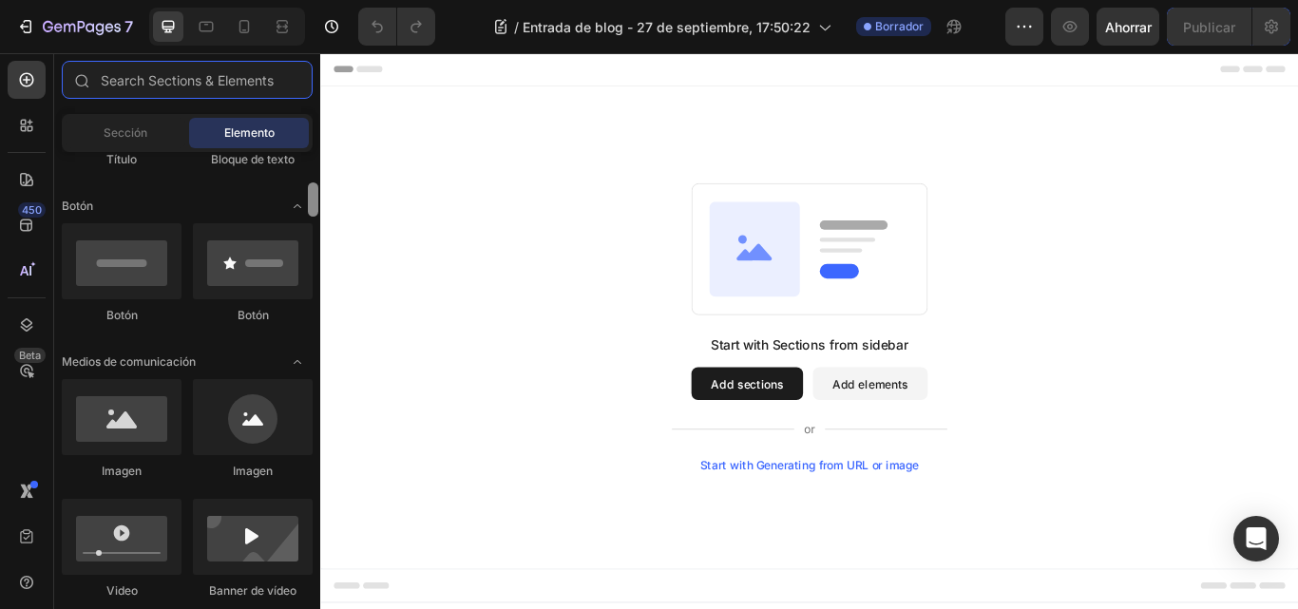
drag, startPoint x: 633, startPoint y: 229, endPoint x: 330, endPoint y: 284, distance: 308.1
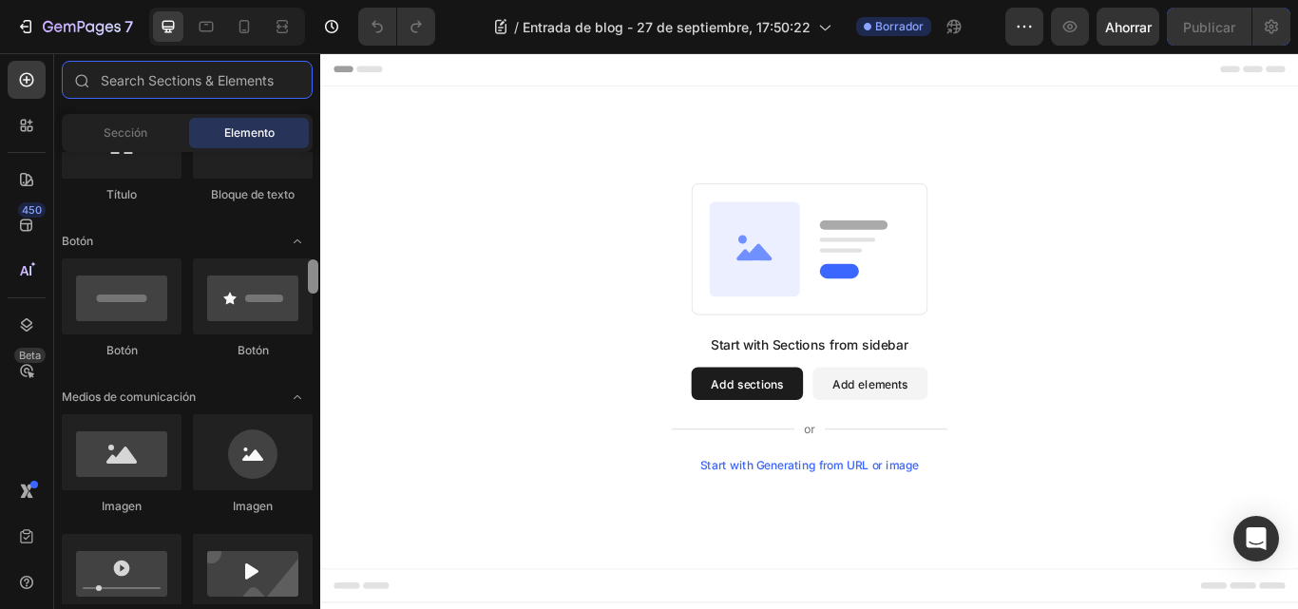
scroll to position [441, 0]
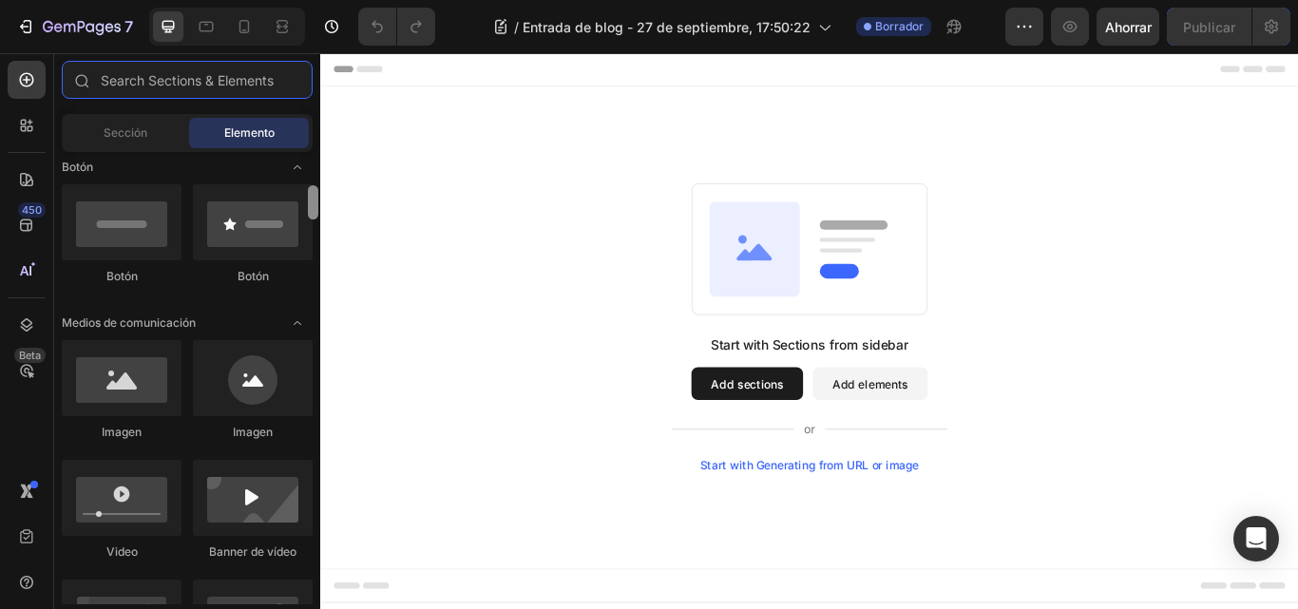
click at [314, 211] on div at bounding box center [313, 202] width 10 height 34
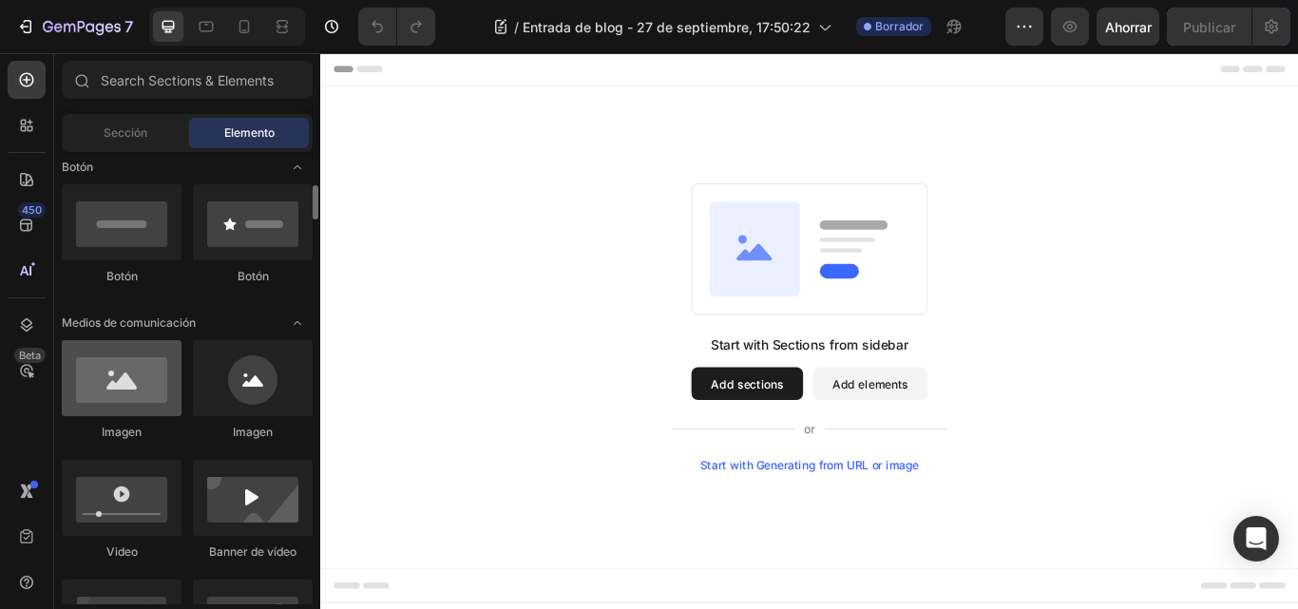
click at [145, 391] on div at bounding box center [122, 378] width 120 height 76
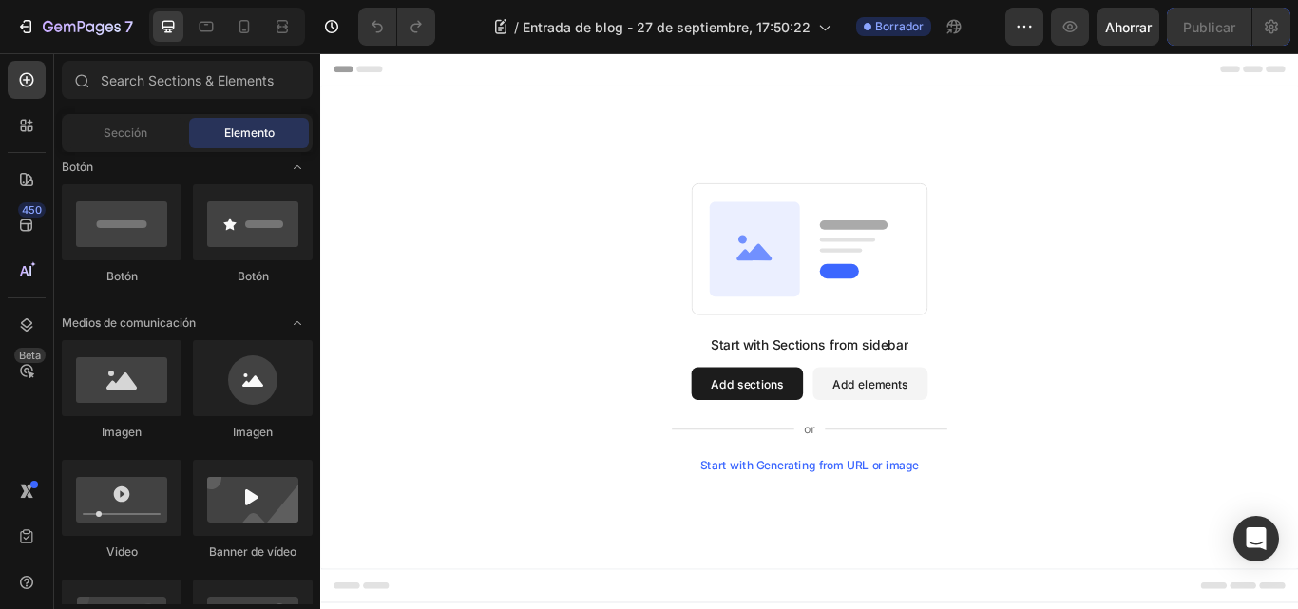
click at [979, 531] on div "Start with Generating from URL or image" at bounding box center [891, 533] width 256 height 15
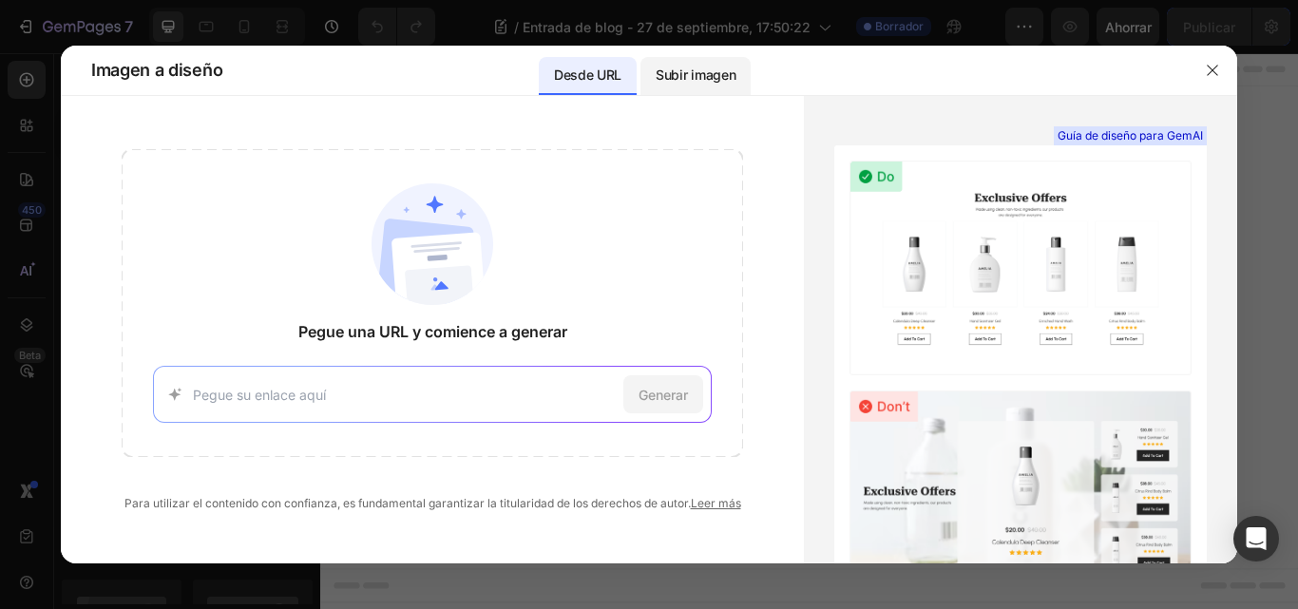
click at [709, 82] on font "Subir imagen" at bounding box center [696, 75] width 80 height 16
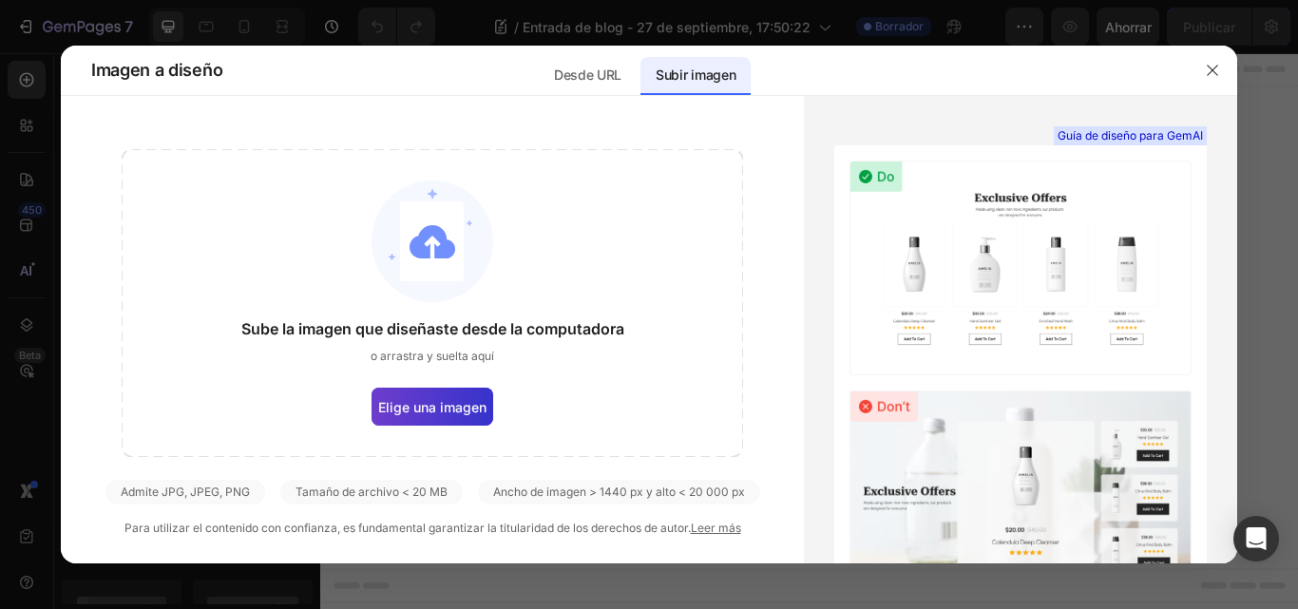
click at [448, 410] on font "Elige una imagen" at bounding box center [432, 407] width 108 height 16
click at [0, 0] on input "Elige una imagen" at bounding box center [0, 0] width 0 height 0
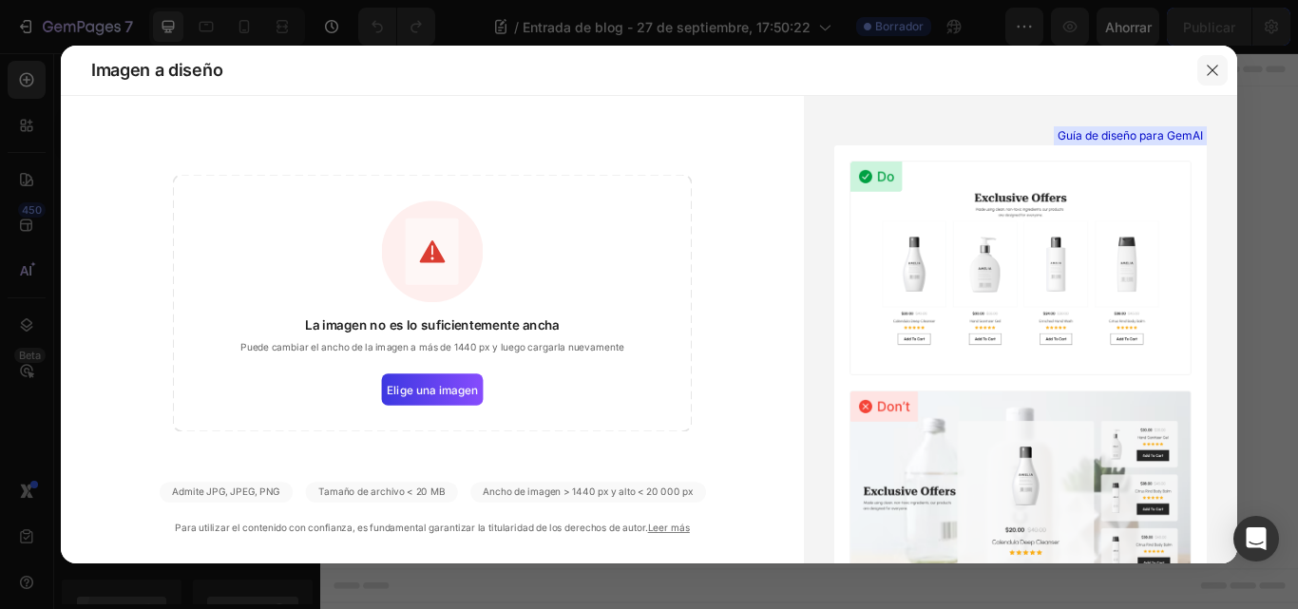
click at [1216, 65] on icon "button" at bounding box center [1212, 70] width 15 height 15
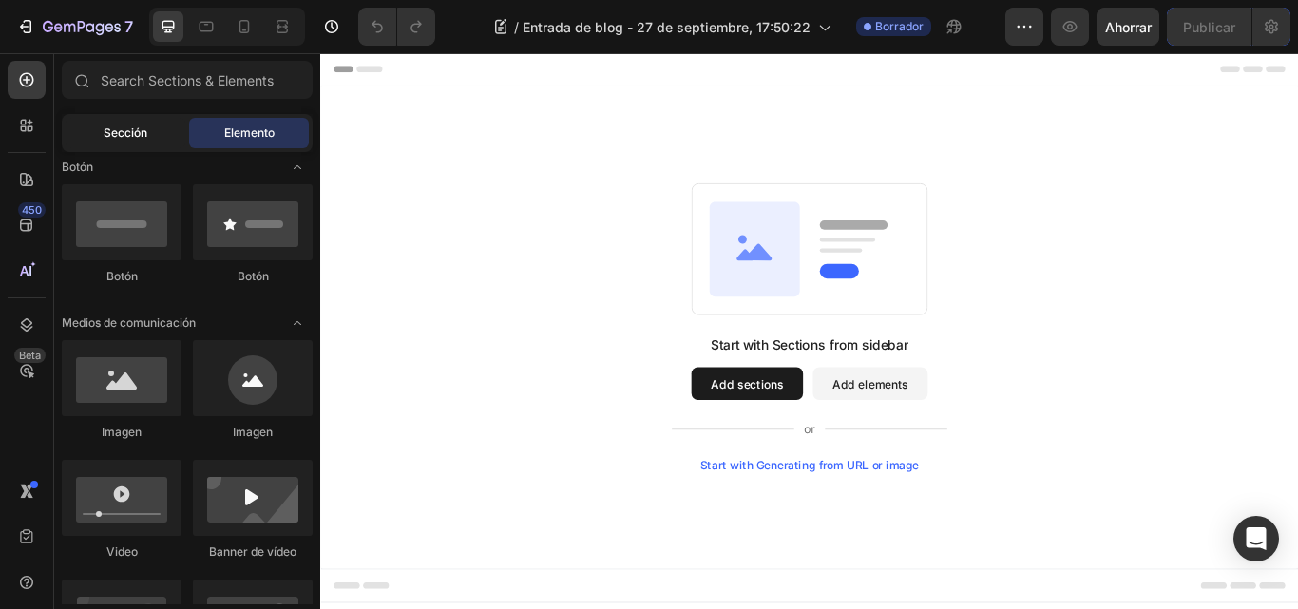
click at [145, 132] on font "Sección" at bounding box center [126, 132] width 44 height 14
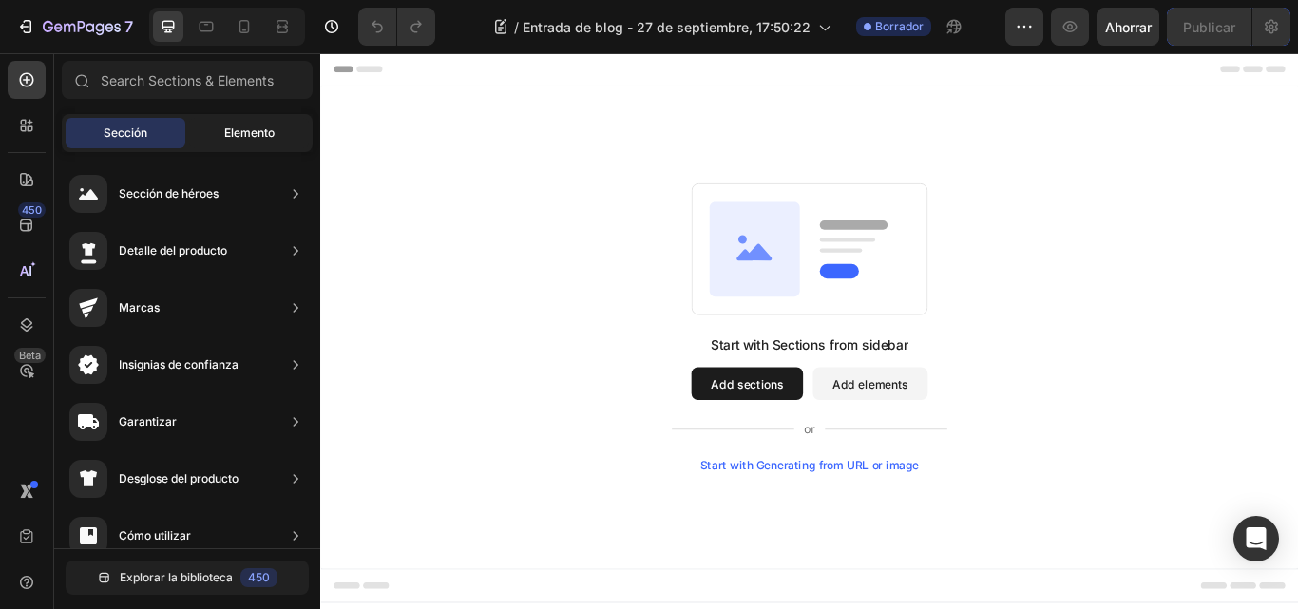
click at [238, 132] on font "Elemento" at bounding box center [249, 132] width 50 height 14
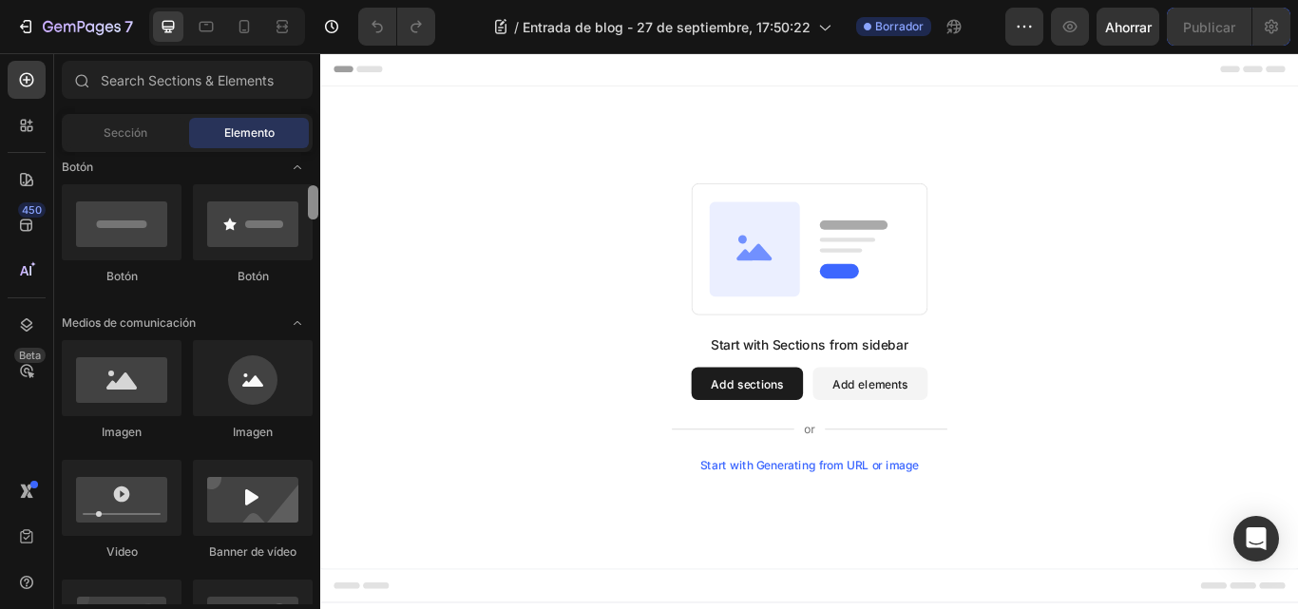
scroll to position [0, 0]
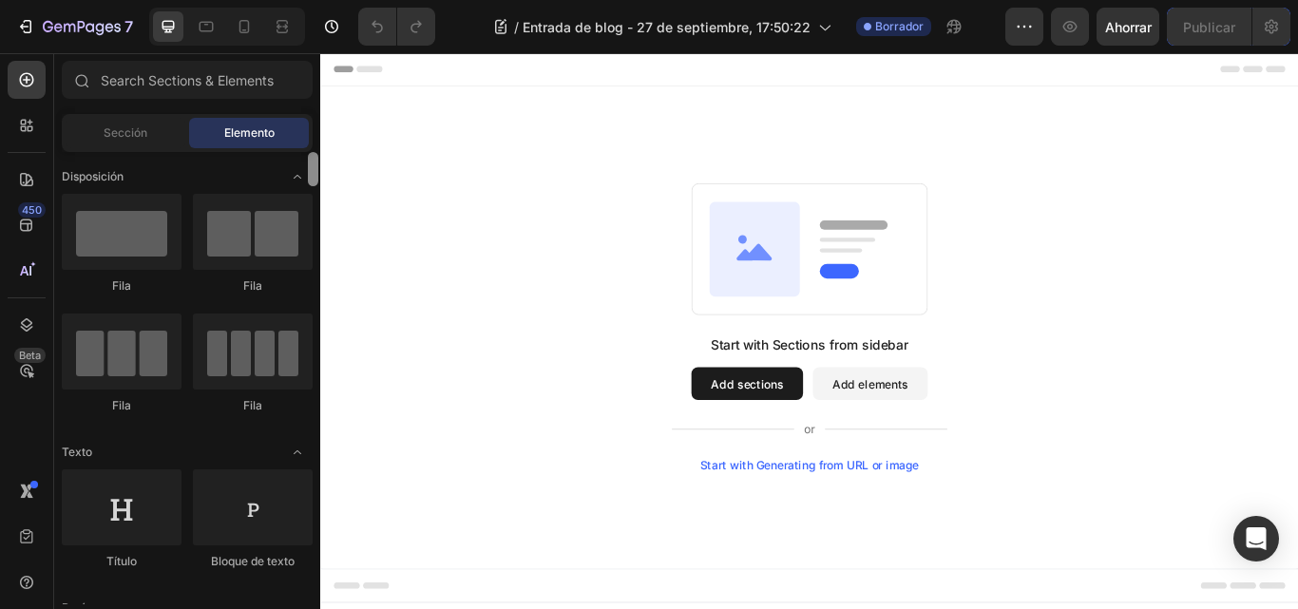
drag, startPoint x: 314, startPoint y: 174, endPoint x: 314, endPoint y: 162, distance: 11.4
click at [315, 129] on div "Secciones(18) Elementos(83) Sección Elemento Sección de héroes Detalle del prod…" at bounding box center [187, 332] width 266 height 543
drag, startPoint x: 314, startPoint y: 162, endPoint x: 314, endPoint y: 121, distance: 41.8
click at [314, 121] on div "Secciones(18) Elementos(83) Sección Elemento Sección de héroes Detalle del prod…" at bounding box center [187, 332] width 266 height 543
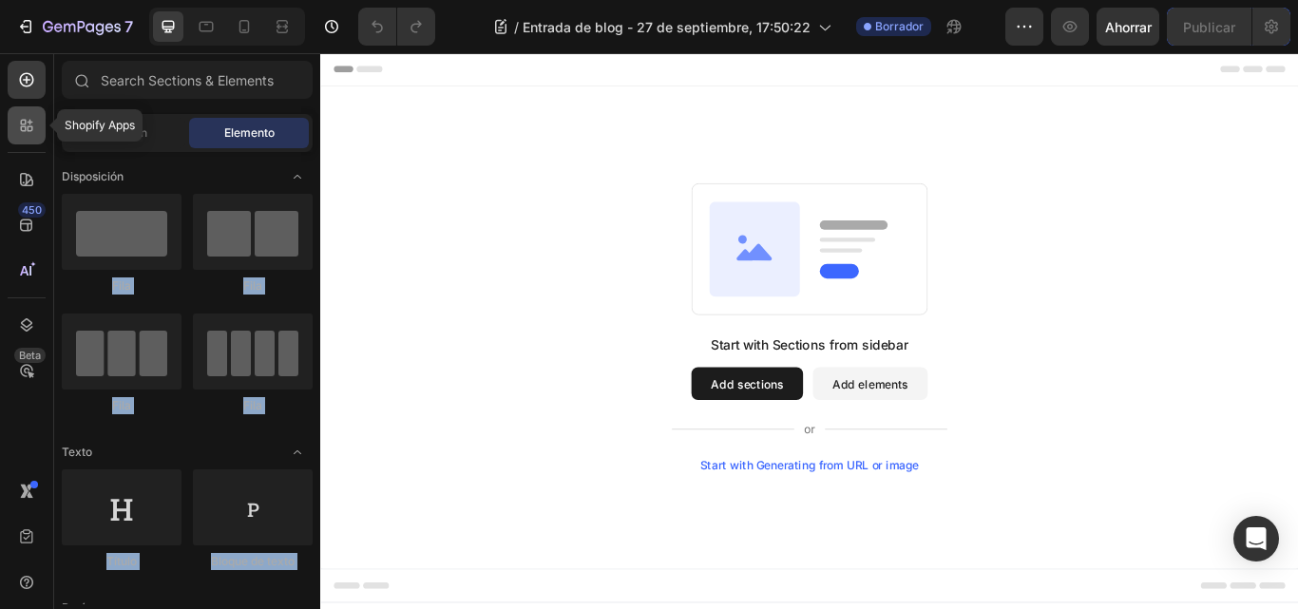
click at [27, 124] on icon at bounding box center [26, 125] width 19 height 19
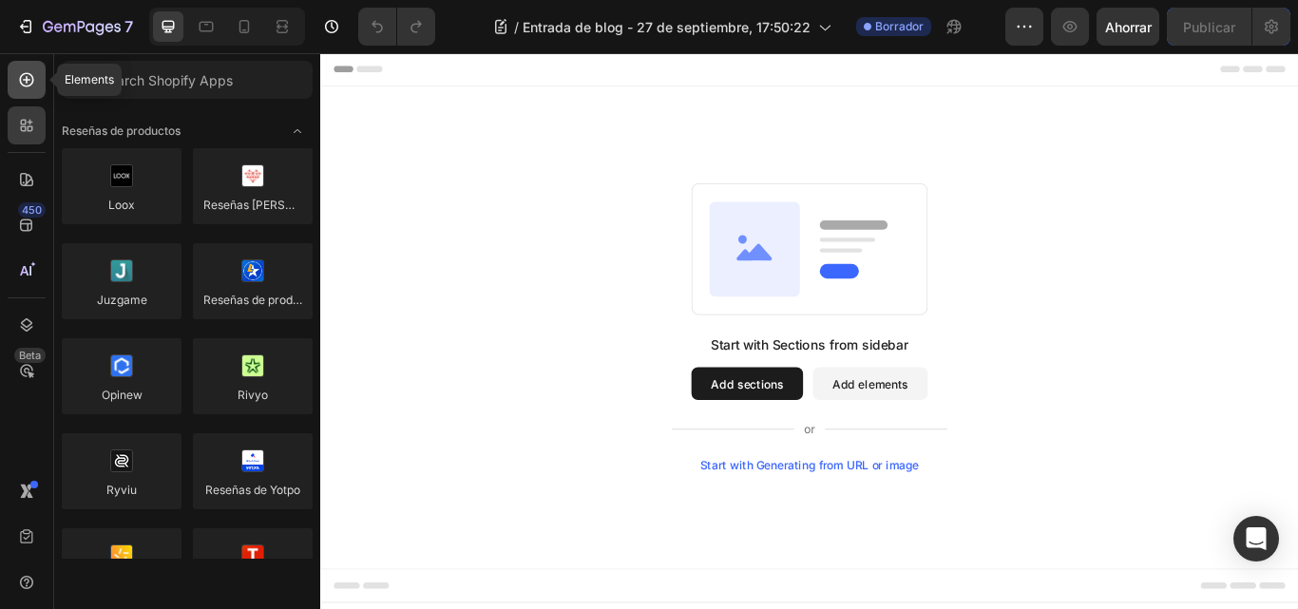
click at [27, 73] on icon at bounding box center [27, 80] width 14 height 14
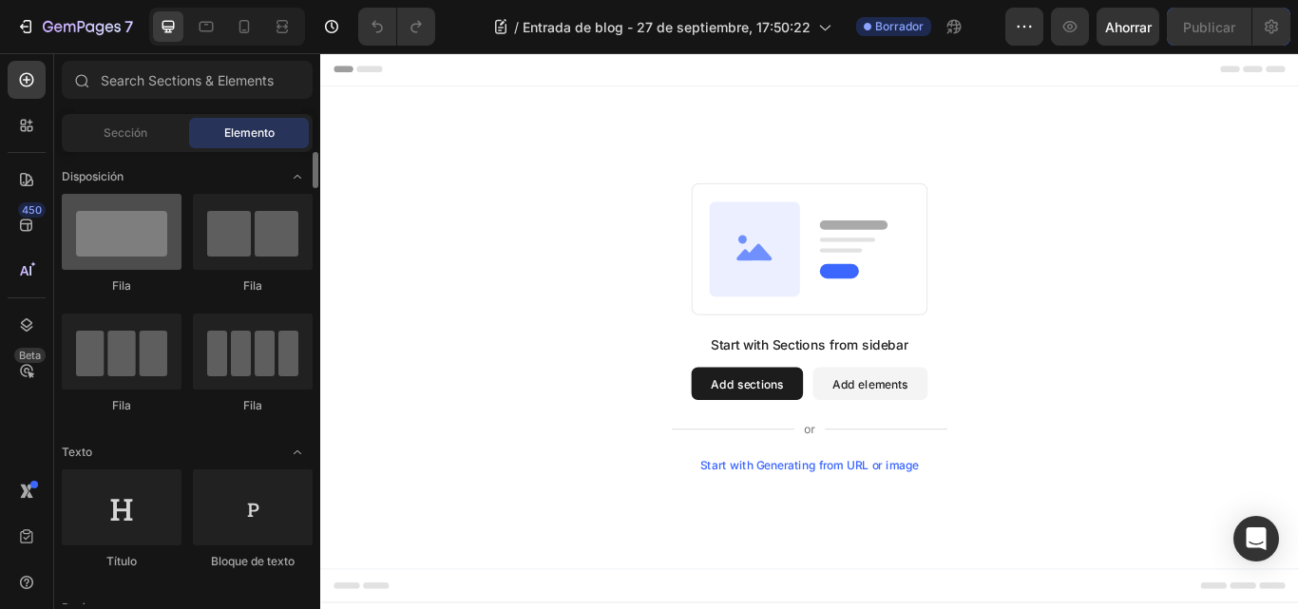
click at [139, 239] on div at bounding box center [122, 232] width 120 height 76
